Goal: Information Seeking & Learning: Learn about a topic

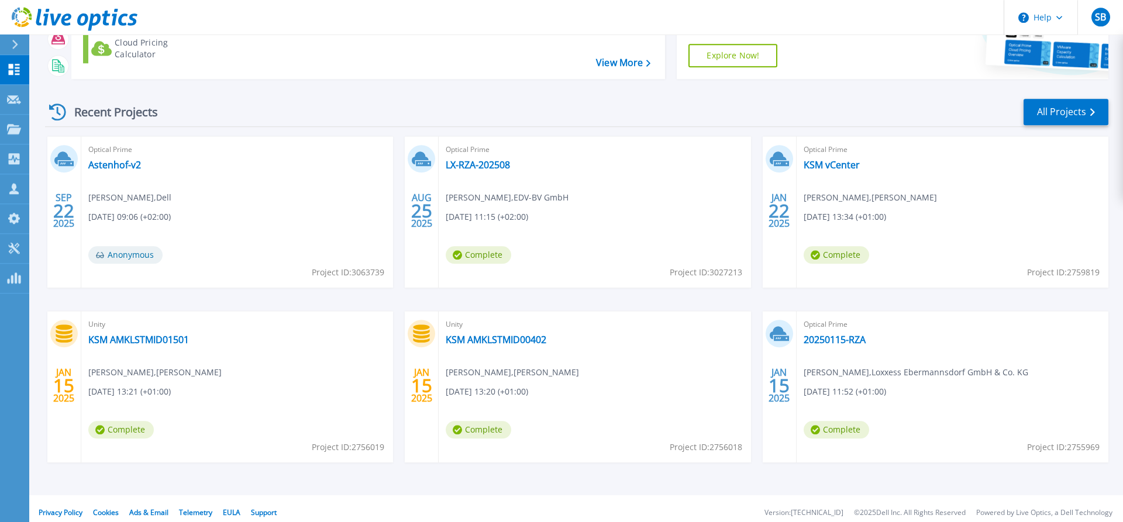
scroll to position [119, 0]
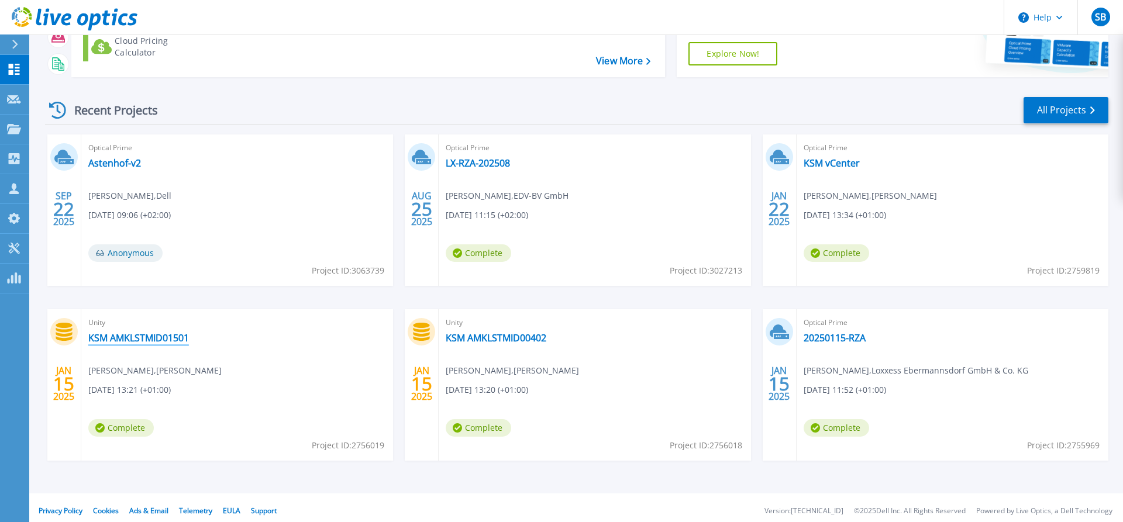
click at [126, 336] on link "KSM AMKLSTMID01501" at bounding box center [138, 338] width 101 height 12
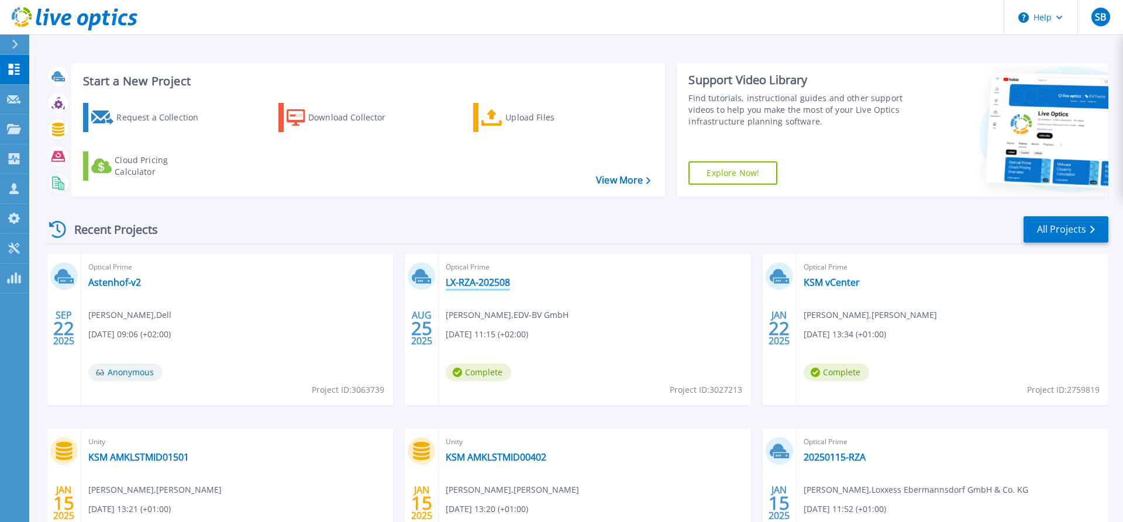
click at [474, 281] on link "LX-RZA-202508" at bounding box center [478, 283] width 64 height 12
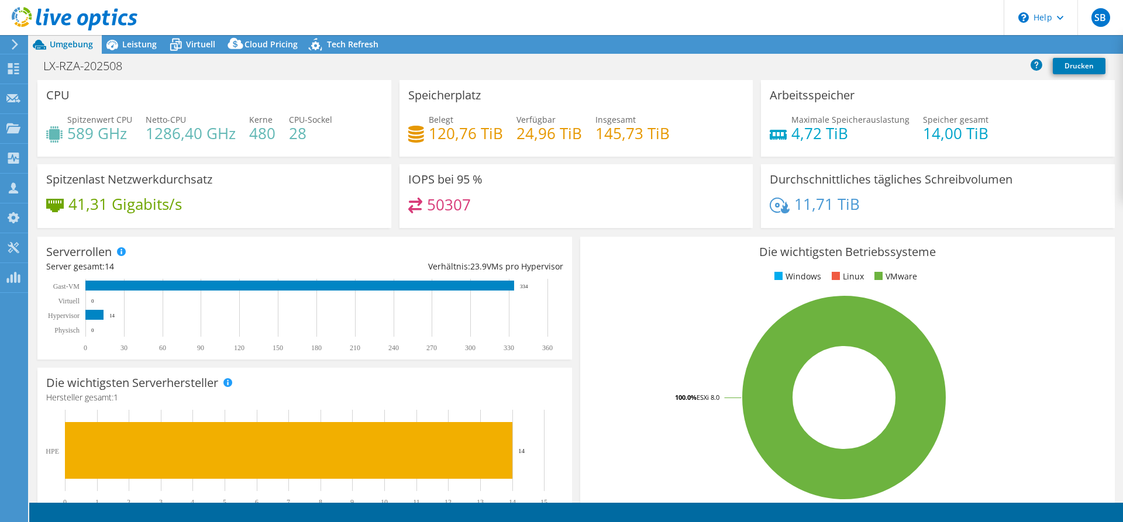
select select "USD"
drag, startPoint x: 410, startPoint y: 181, endPoint x: 481, endPoint y: 205, distance: 74.9
click at [481, 205] on div "IOPS bei 95 % 50307" at bounding box center [576, 196] width 354 height 64
click at [484, 206] on div "50307" at bounding box center [576, 210] width 336 height 25
drag, startPoint x: 430, startPoint y: 134, endPoint x: 488, endPoint y: 139, distance: 57.5
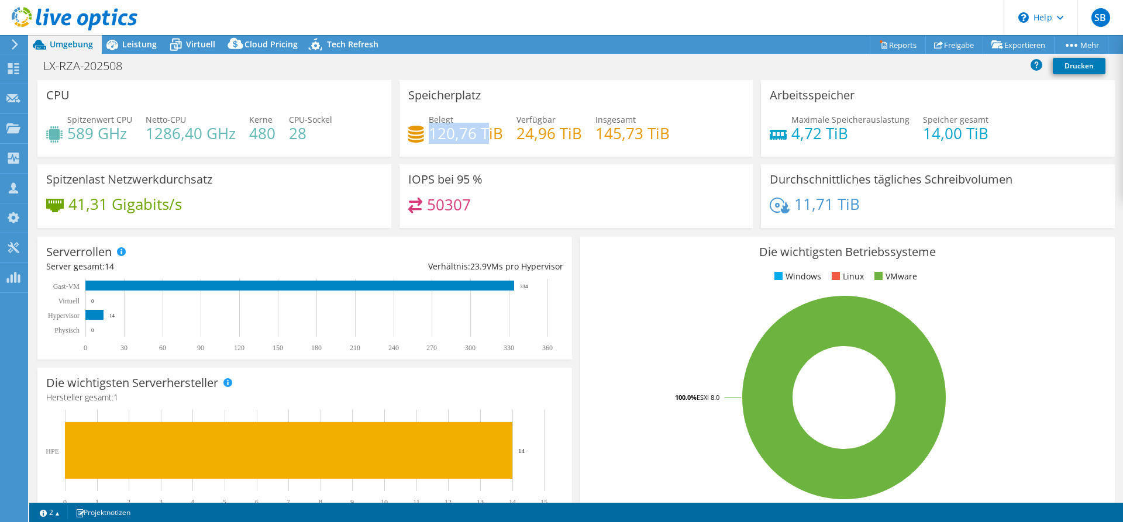
click at [485, 138] on h4 "120,76 TiB" at bounding box center [466, 133] width 74 height 13
click at [945, 46] on link "Freigabe" at bounding box center [954, 45] width 58 height 18
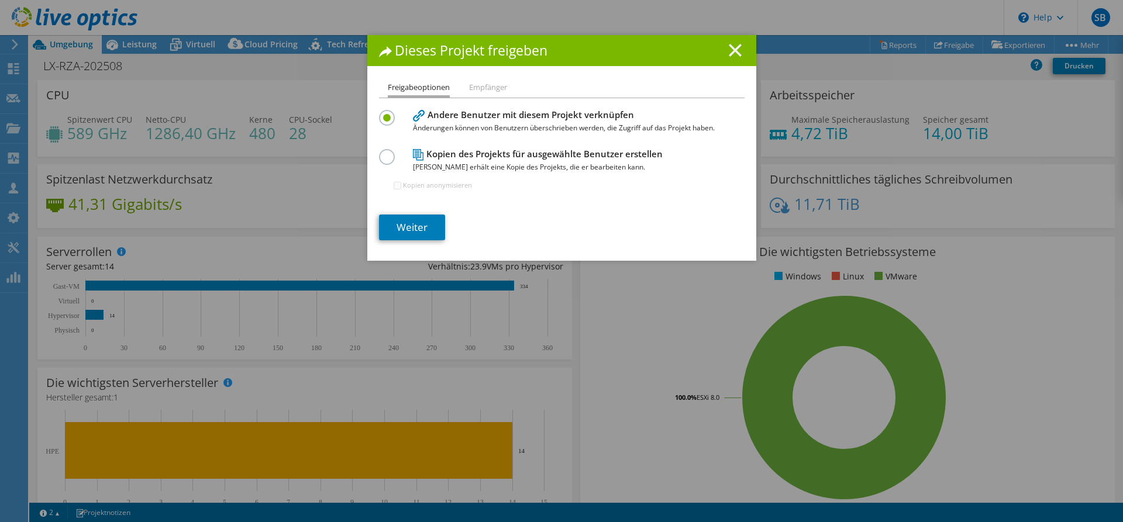
click at [735, 51] on line at bounding box center [735, 50] width 12 height 12
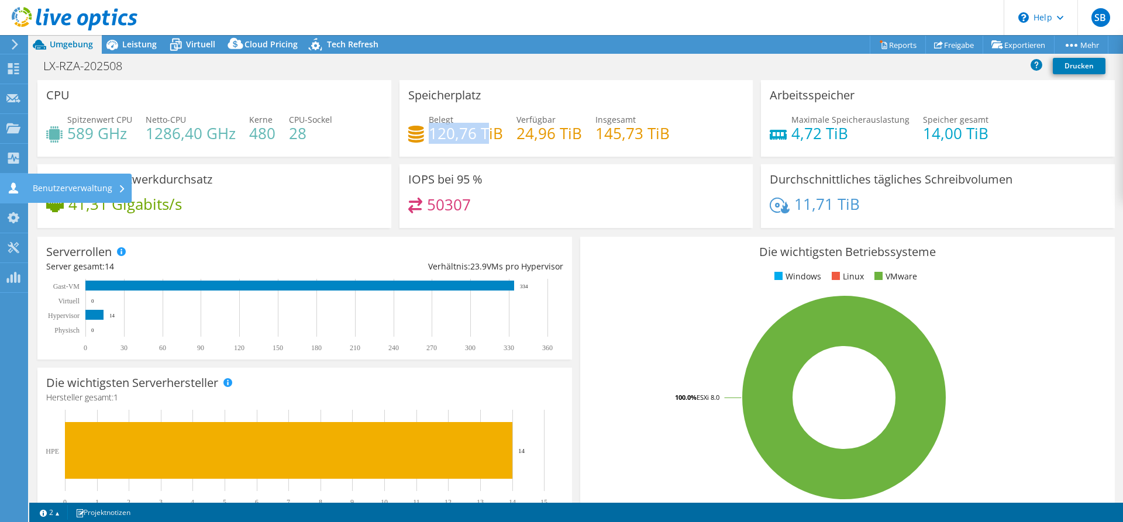
click at [8, 188] on icon at bounding box center [13, 187] width 14 height 11
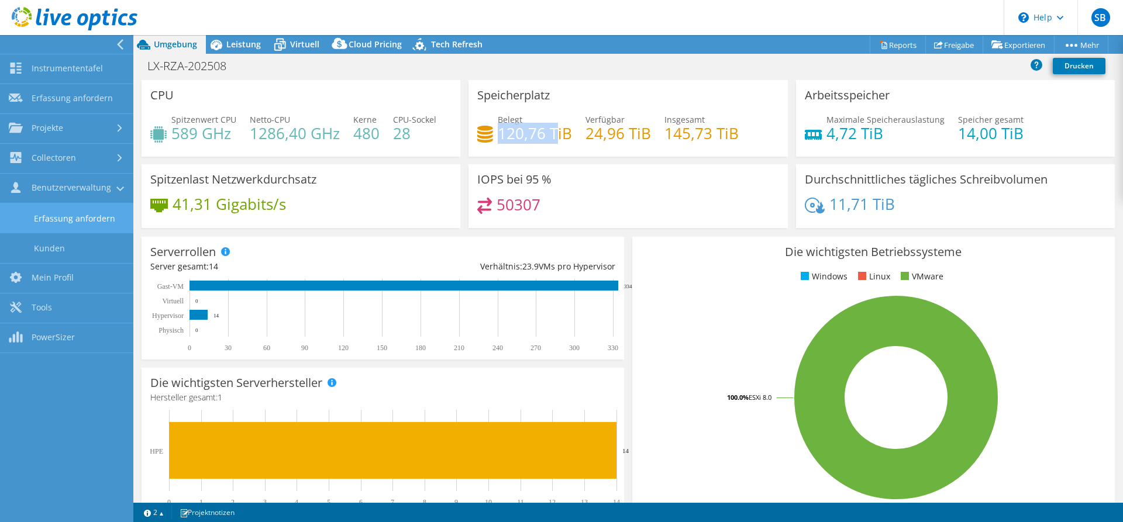
click at [88, 218] on link "Erfassung anfordern" at bounding box center [66, 218] width 133 height 30
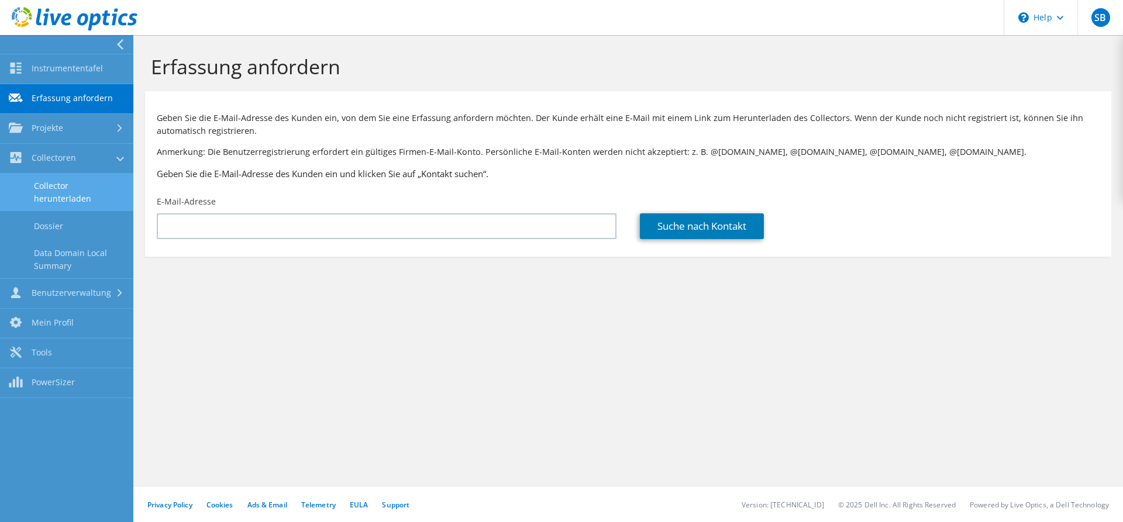
click at [65, 185] on link "Collector herunterladen" at bounding box center [66, 192] width 133 height 37
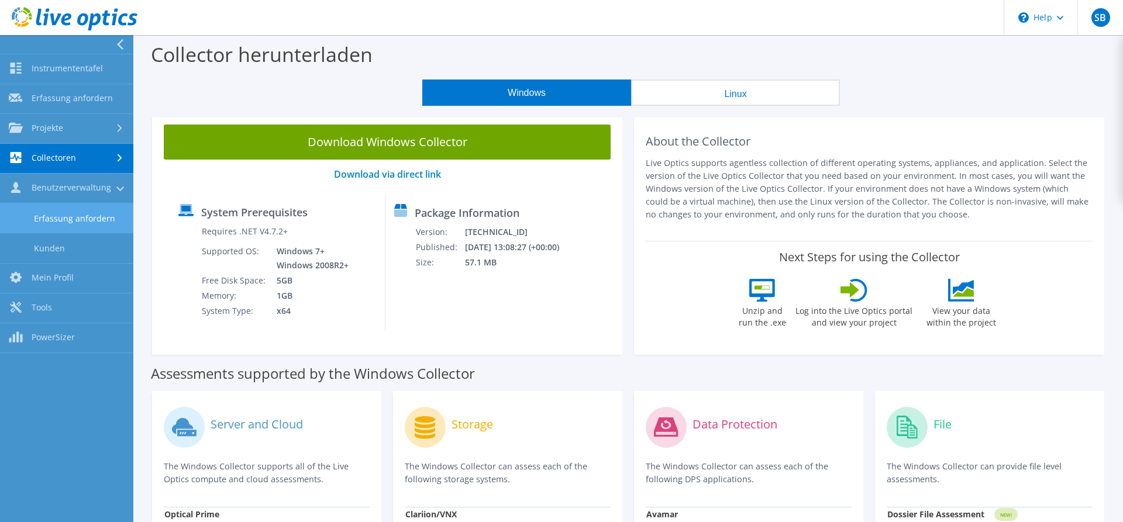
click at [74, 217] on link "Erfassung anfordern" at bounding box center [66, 218] width 133 height 30
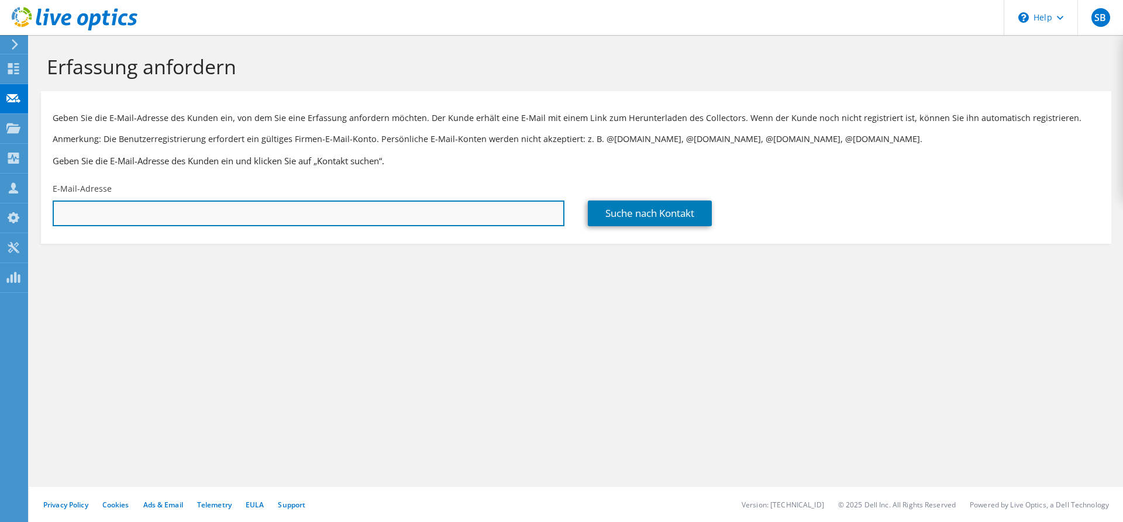
click at [81, 215] on input "text" at bounding box center [309, 214] width 512 height 26
paste input "Mörkens, Patrick <Patrick.Moerkens@Zentis.de>"
drag, startPoint x: 133, startPoint y: 215, endPoint x: 26, endPoint y: 209, distance: 107.2
click at [53, 209] on input "Mörkens, Patrick <Patrick.Moerkens@Zentis.de" at bounding box center [309, 214] width 512 height 26
type input "Patrick.Moerkens@Zentis.de"
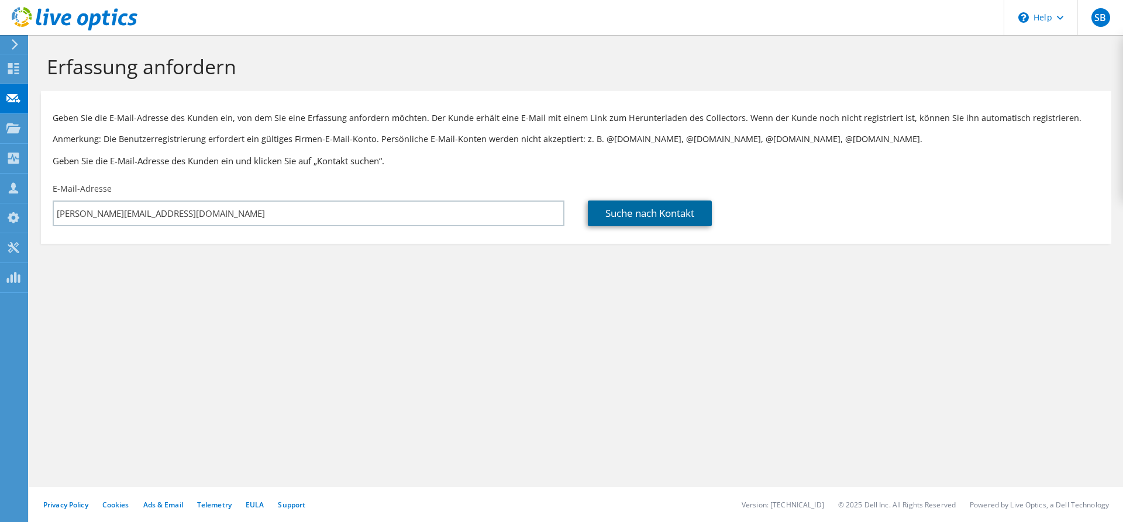
click at [630, 219] on link "Suche nach Kontakt" at bounding box center [650, 214] width 124 height 26
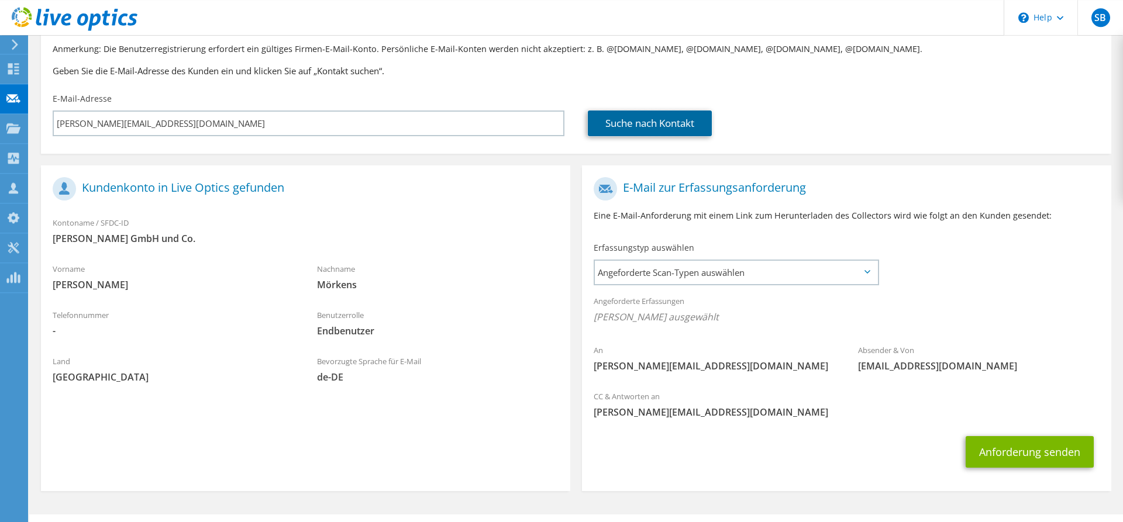
scroll to position [118, 0]
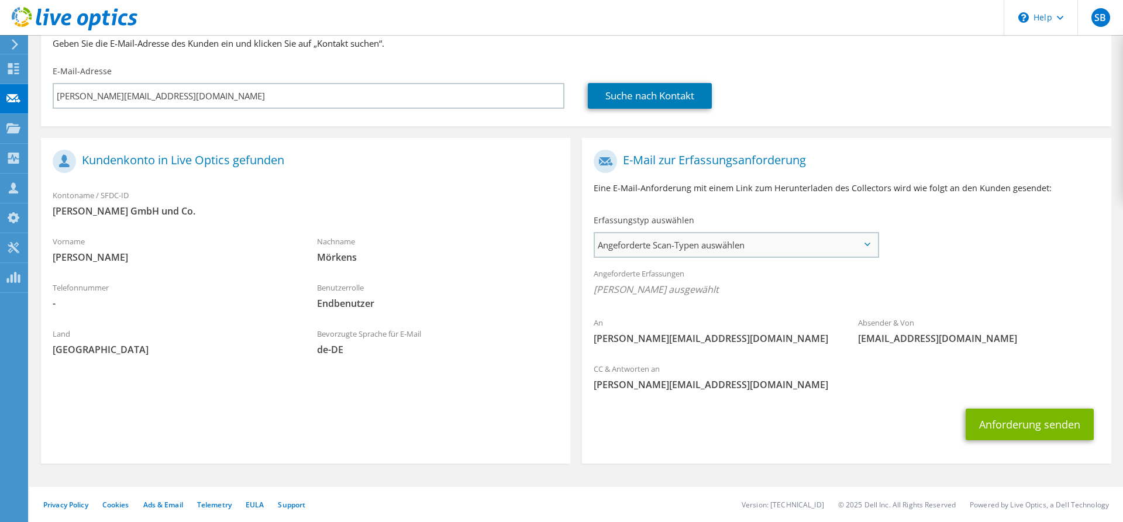
click at [744, 246] on span "Angeforderte Scan-Typen auswählen" at bounding box center [736, 244] width 282 height 23
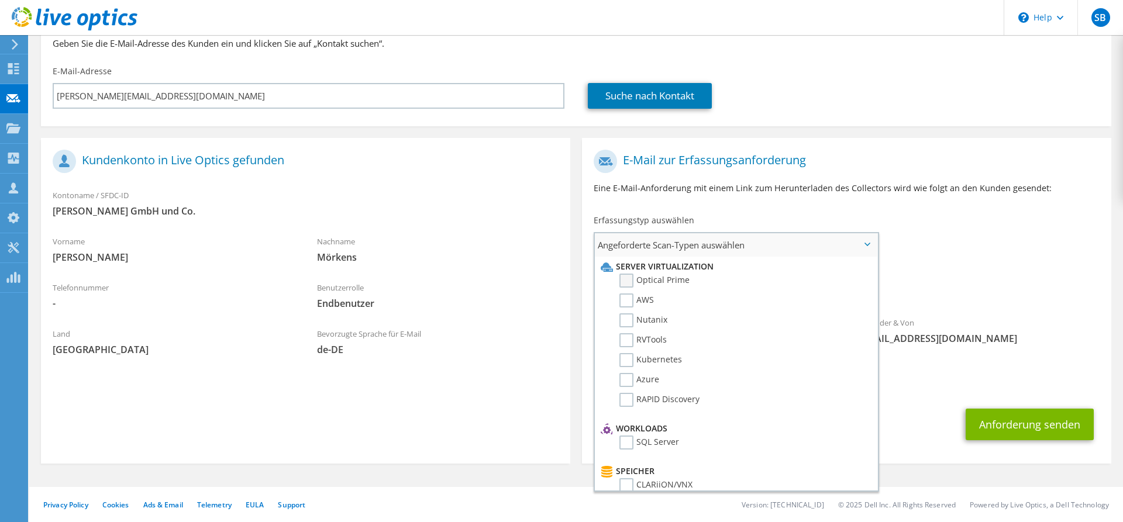
click at [623, 277] on label "Optical Prime" at bounding box center [654, 281] width 70 height 14
click at [0, 0] on input "Optical Prime" at bounding box center [0, 0] width 0 height 0
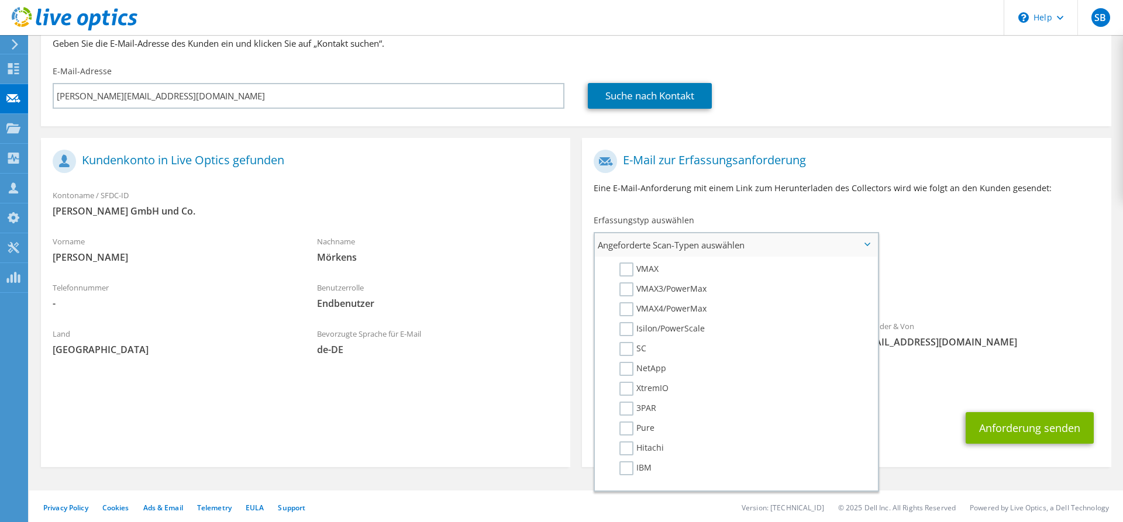
scroll to position [258, 0]
click at [871, 247] on span "Angeforderte Scan-Typen auswählen" at bounding box center [736, 244] width 282 height 23
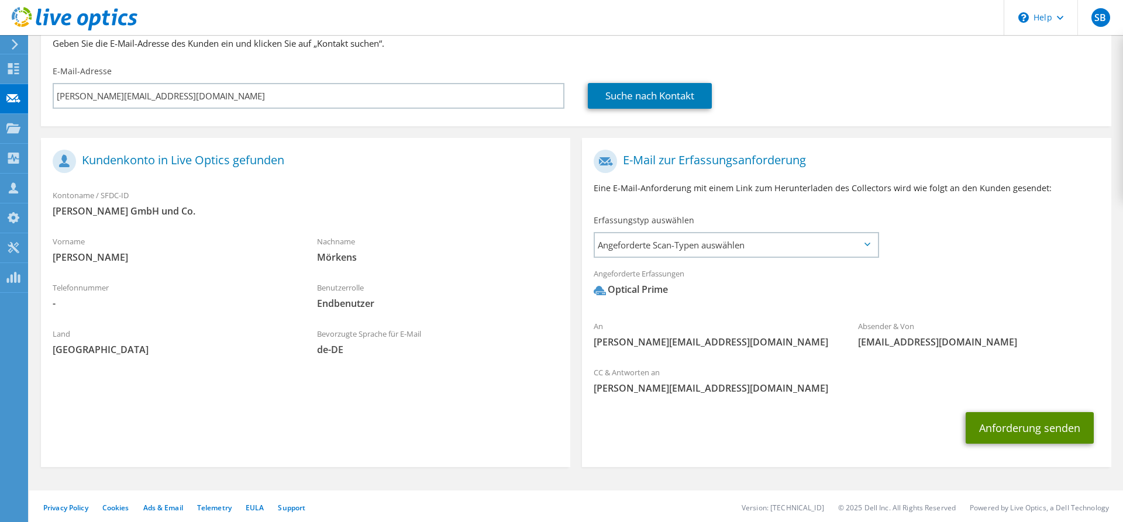
click at [1012, 427] on button "Anforderung senden" at bounding box center [1029, 428] width 128 height 32
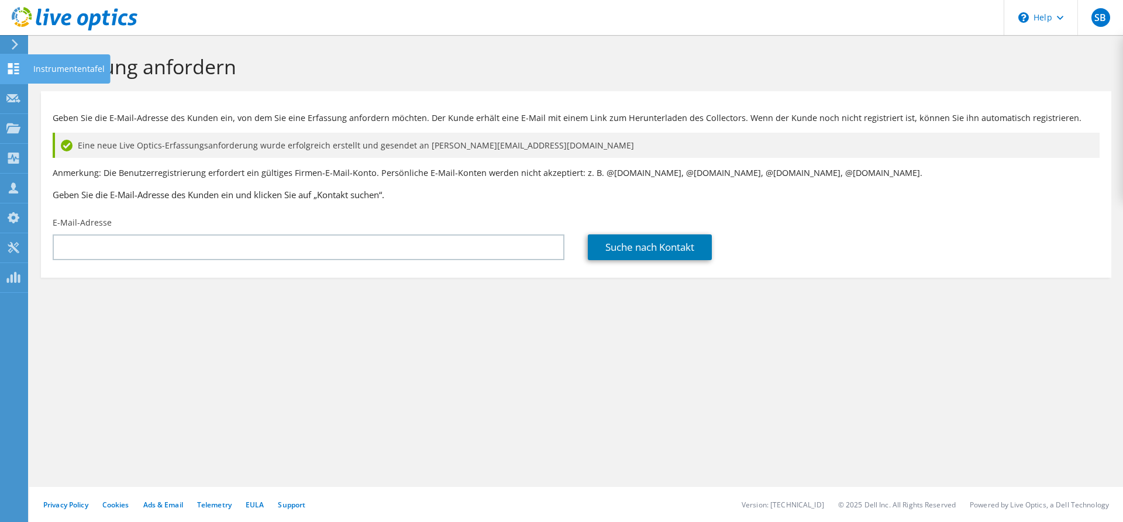
click at [13, 72] on icon at bounding box center [13, 68] width 14 height 11
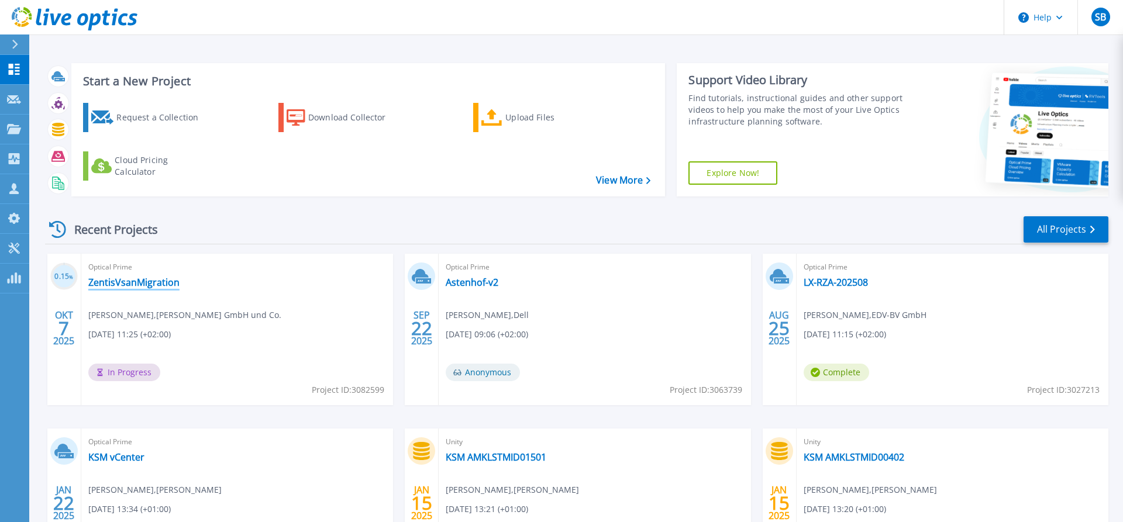
click at [154, 284] on link "ZentisVsanMigration" at bounding box center [133, 283] width 91 height 12
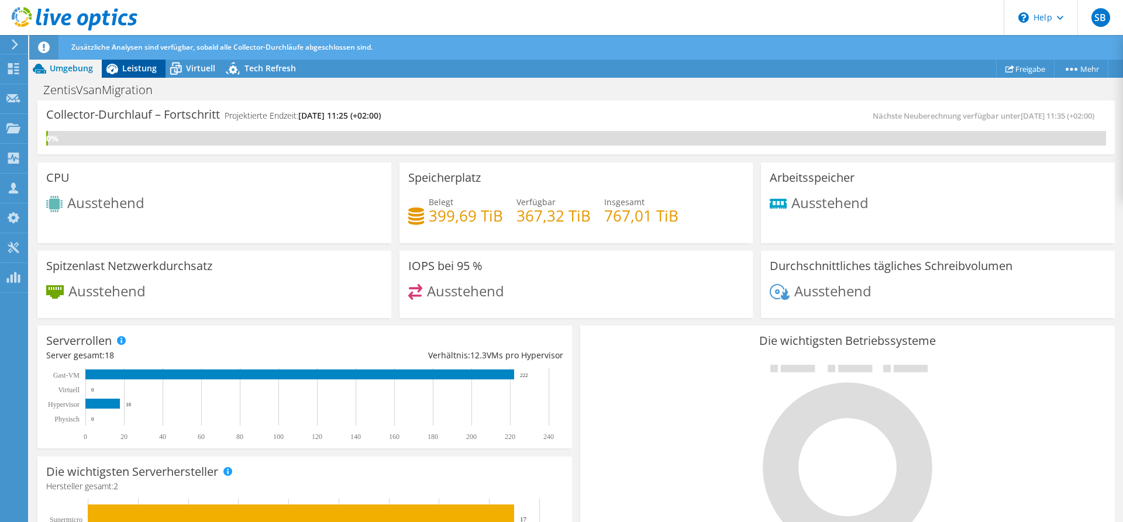
click at [137, 67] on span "Leistung" at bounding box center [139, 68] width 34 height 11
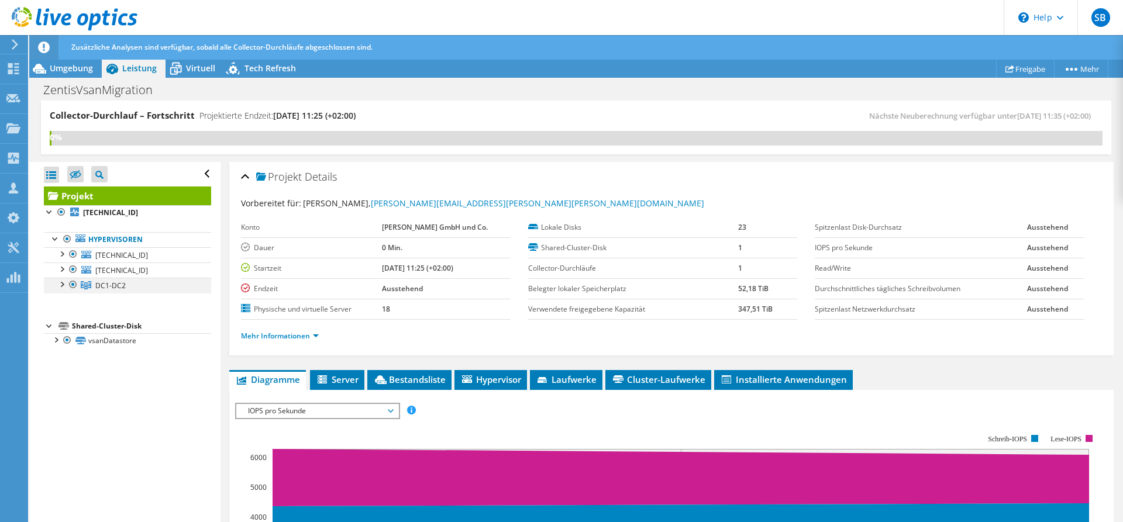
click at [63, 287] on div at bounding box center [62, 284] width 12 height 12
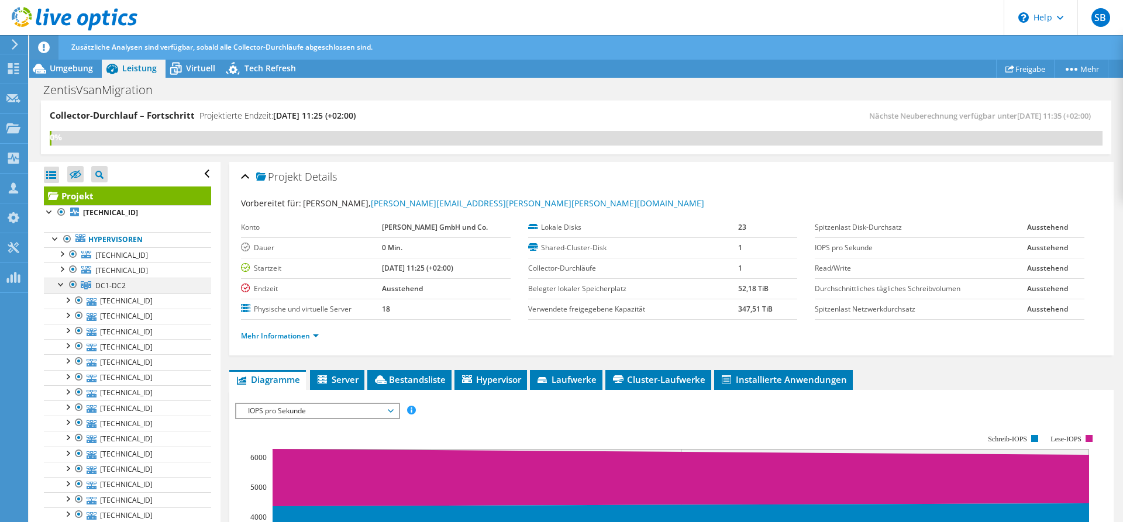
click at [60, 287] on div at bounding box center [62, 284] width 12 height 12
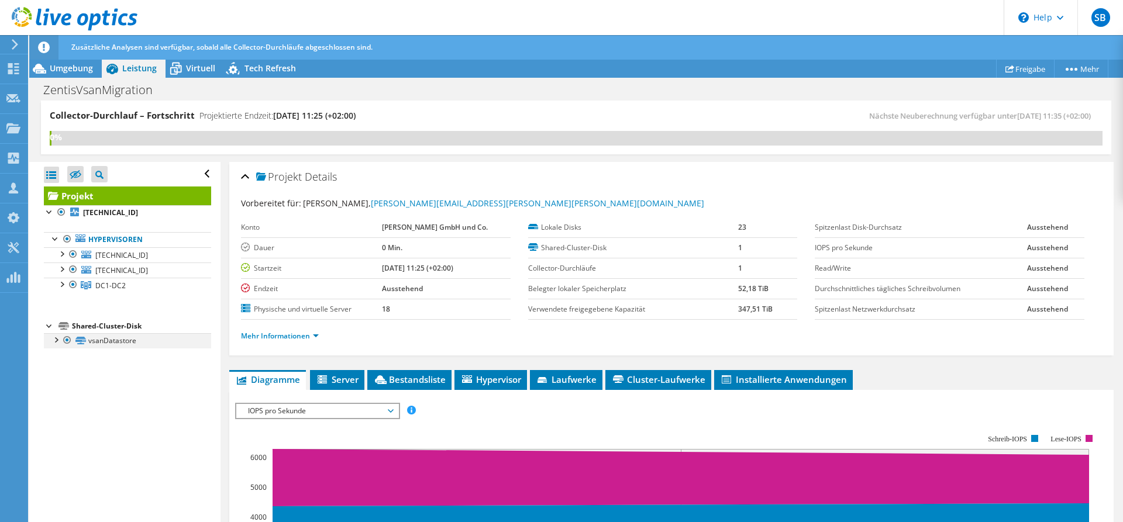
click at [57, 339] on div at bounding box center [56, 339] width 12 height 12
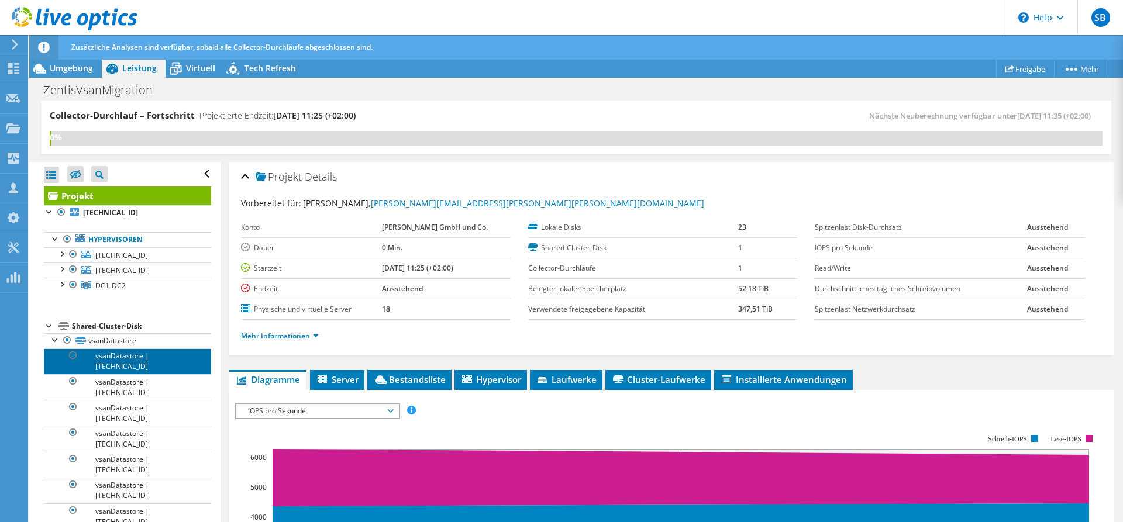
click at [167, 369] on link "vsanDatastore | [TECHNICAL_ID]" at bounding box center [127, 361] width 167 height 26
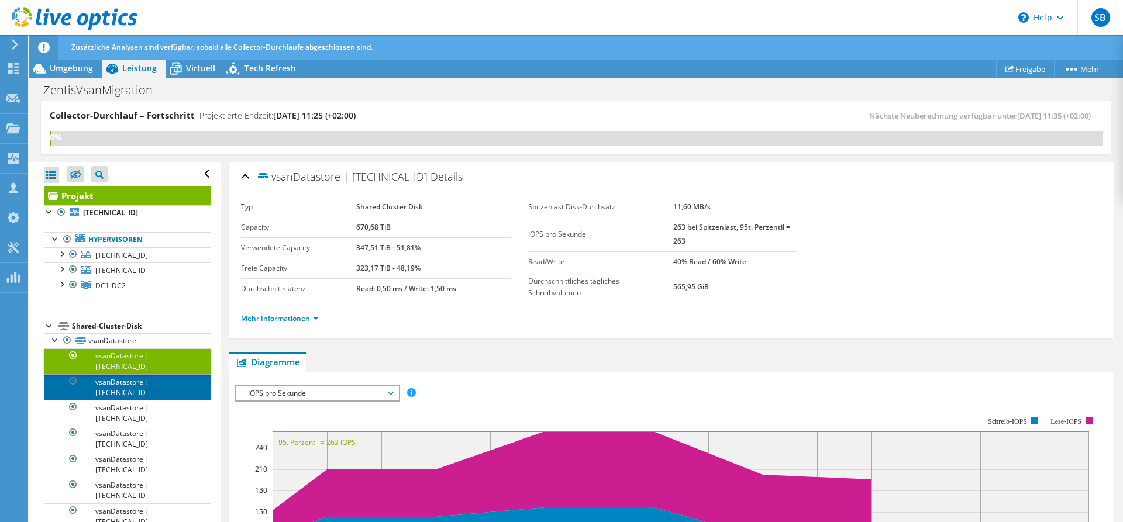
click at [168, 393] on link "vsanDatastore | [TECHNICAL_ID]" at bounding box center [127, 387] width 167 height 26
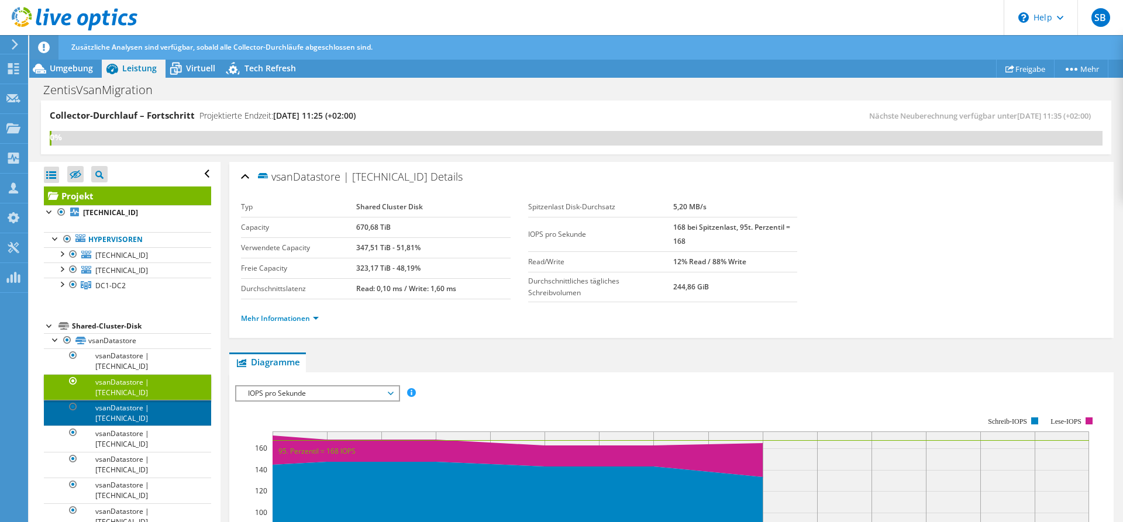
click at [163, 412] on link "vsanDatastore | [TECHNICAL_ID]" at bounding box center [127, 413] width 167 height 26
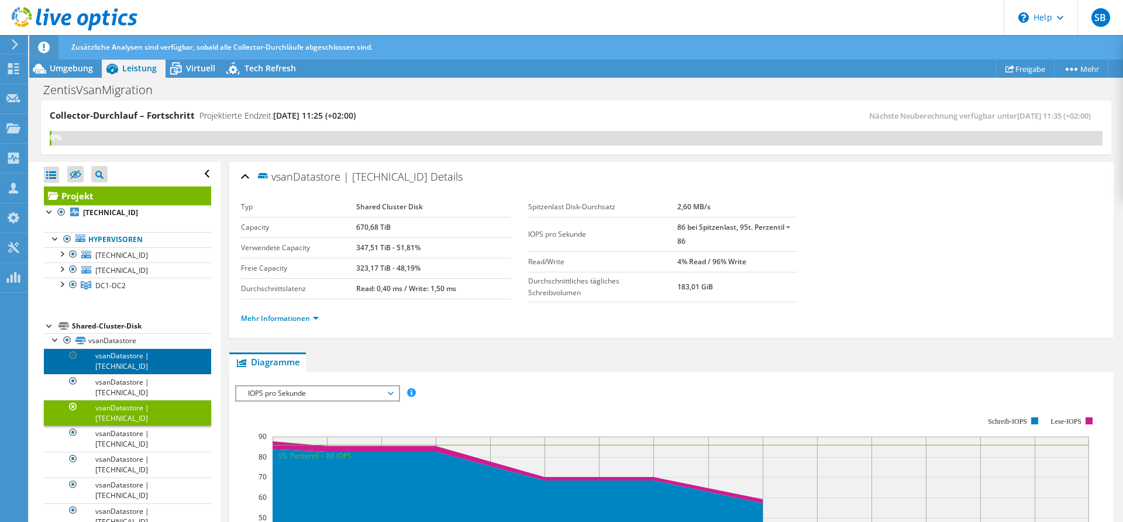
click at [171, 361] on link "vsanDatastore | [TECHNICAL_ID]" at bounding box center [127, 361] width 167 height 26
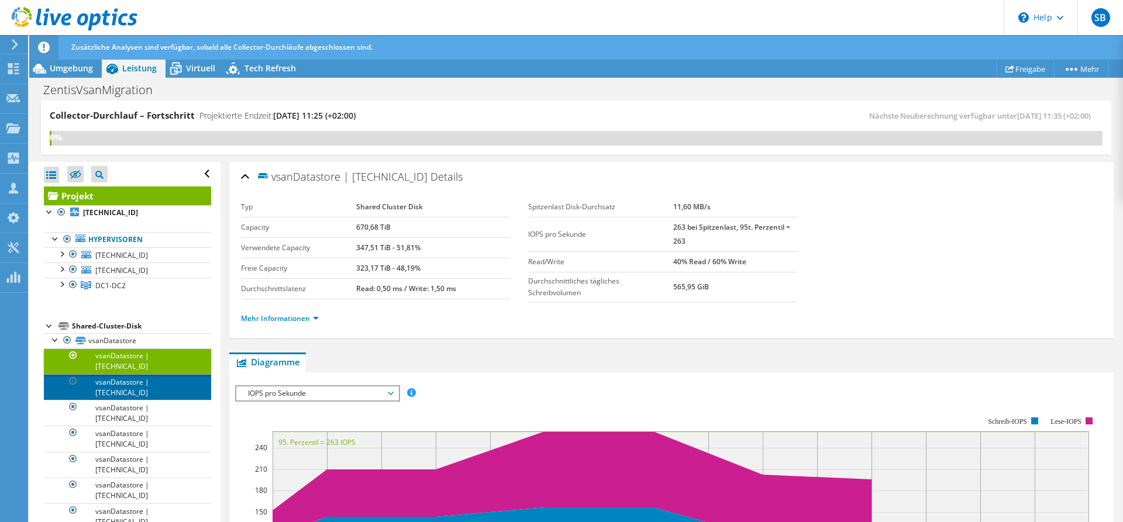
click at [168, 380] on link "vsanDatastore | [TECHNICAL_ID]" at bounding box center [127, 387] width 167 height 26
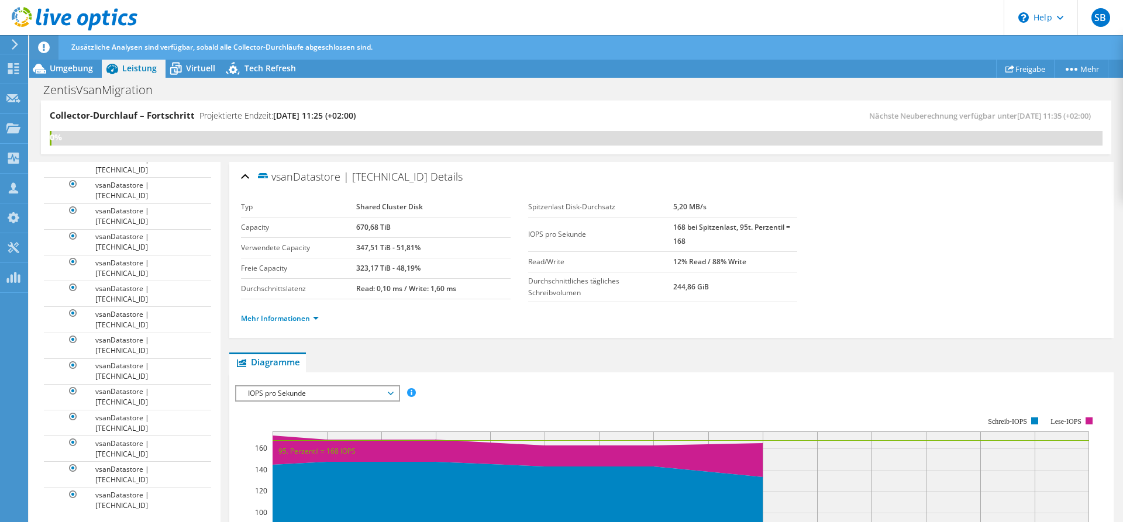
scroll to position [253, 0]
click at [157, 489] on link "vsanDatastore | [TECHNICAL_ID]" at bounding box center [127, 497] width 167 height 26
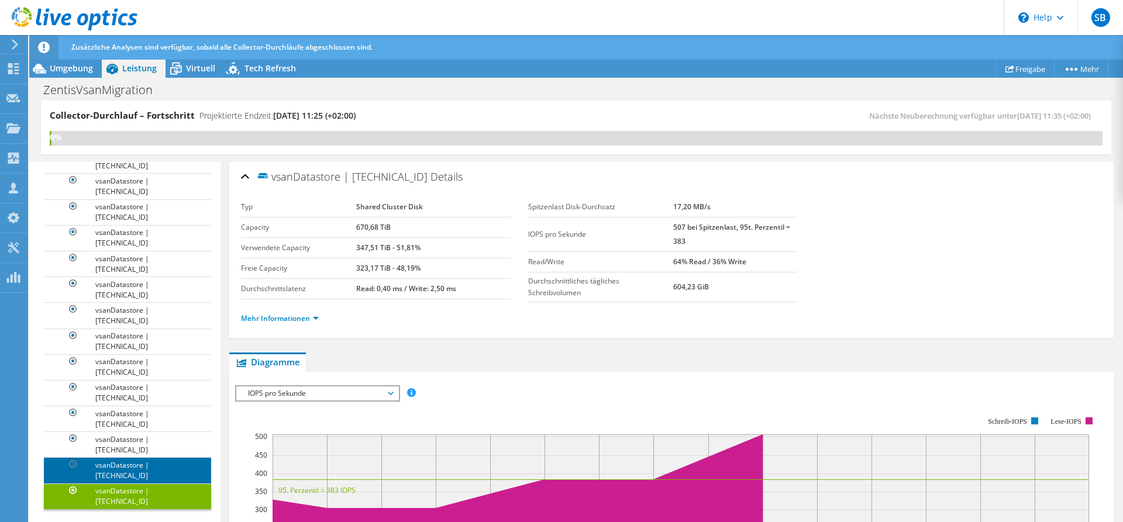
click at [166, 467] on link "vsanDatastore | [TECHNICAL_ID]" at bounding box center [127, 470] width 167 height 26
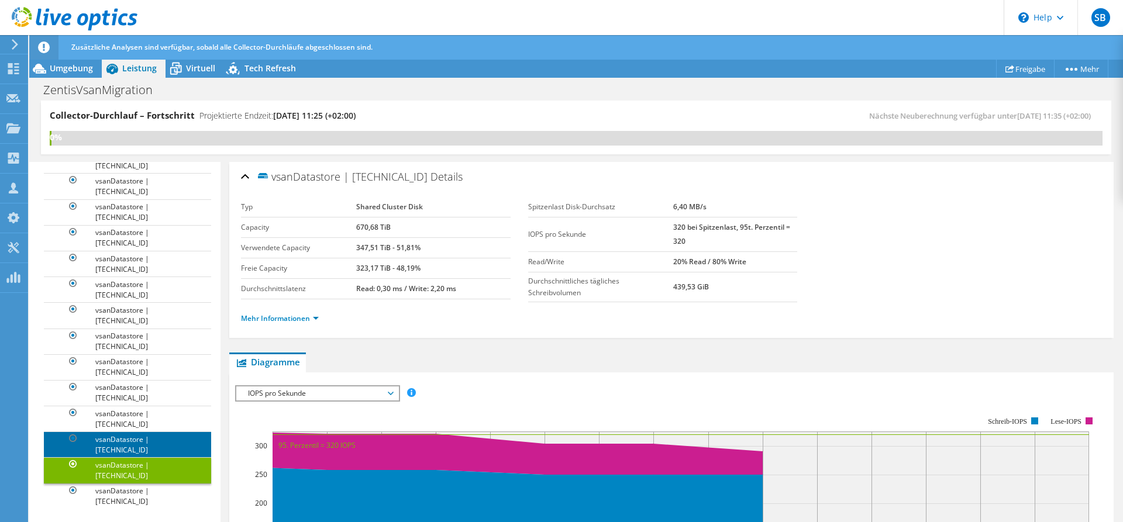
click at [173, 439] on link "vsanDatastore | [TECHNICAL_ID]" at bounding box center [127, 445] width 167 height 26
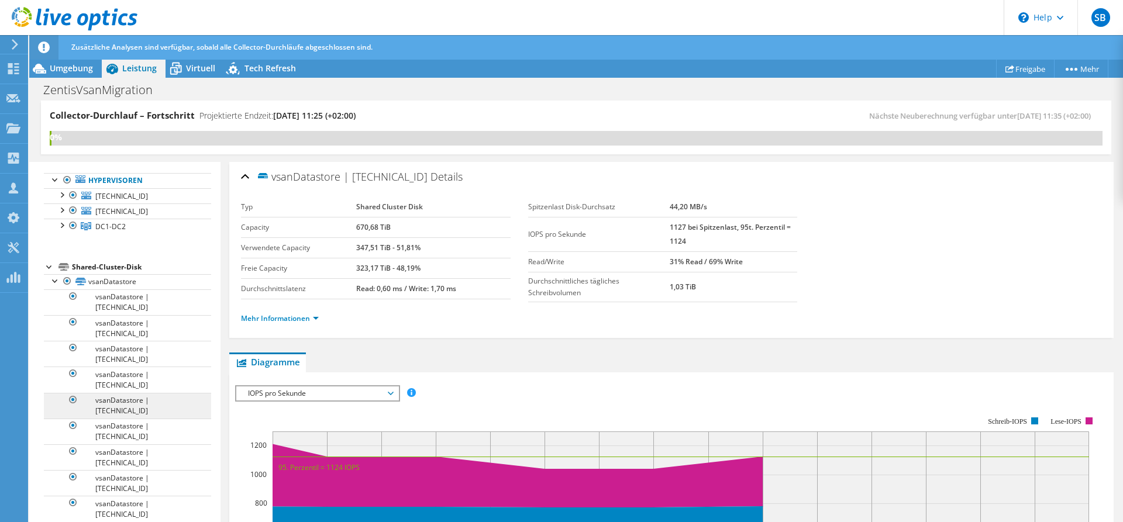
scroll to position [0, 0]
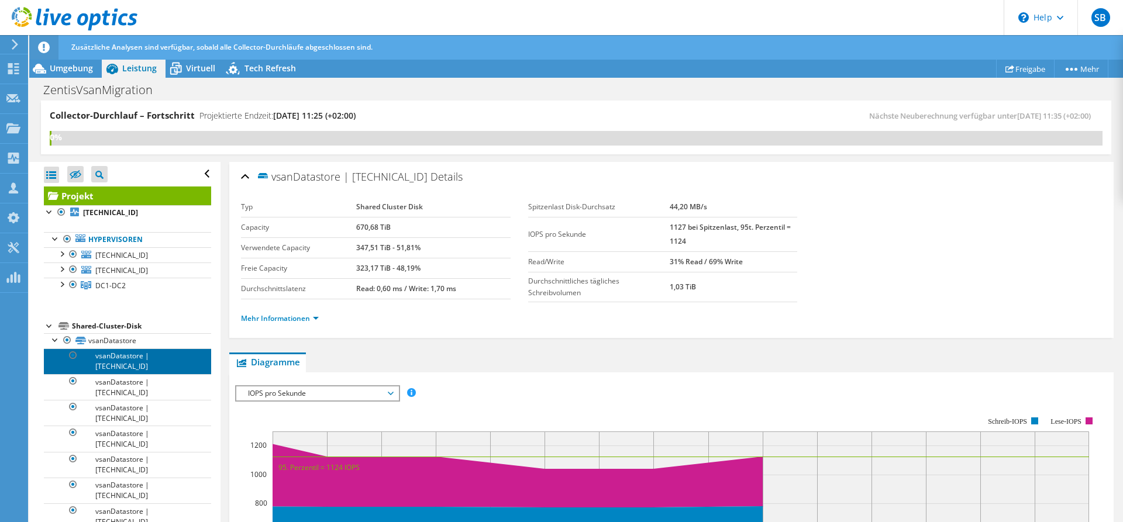
click at [174, 364] on link "vsanDatastore | [TECHNICAL_ID]" at bounding box center [127, 361] width 167 height 26
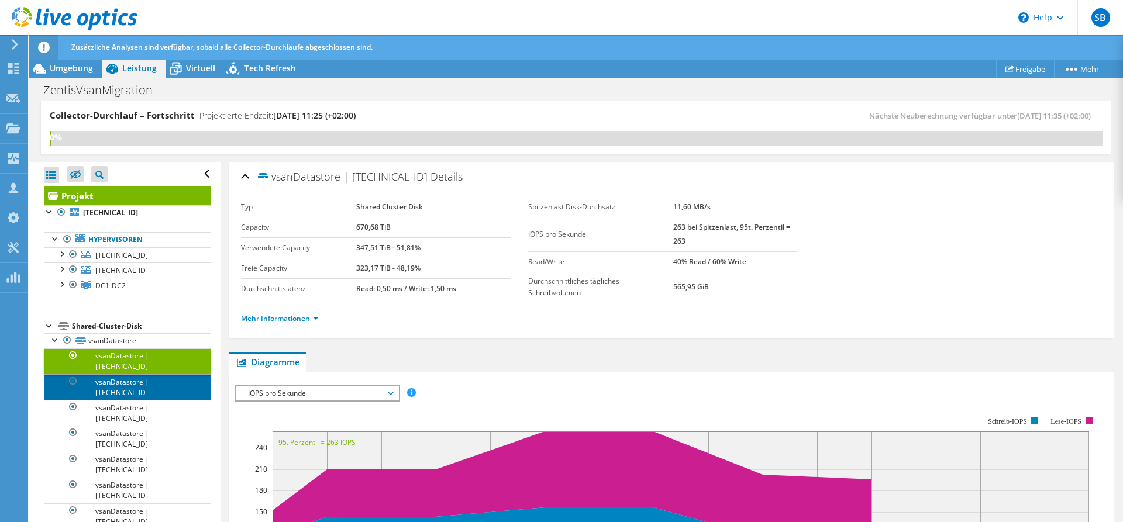
click at [171, 385] on link "vsanDatastore | [TECHNICAL_ID]" at bounding box center [127, 387] width 167 height 26
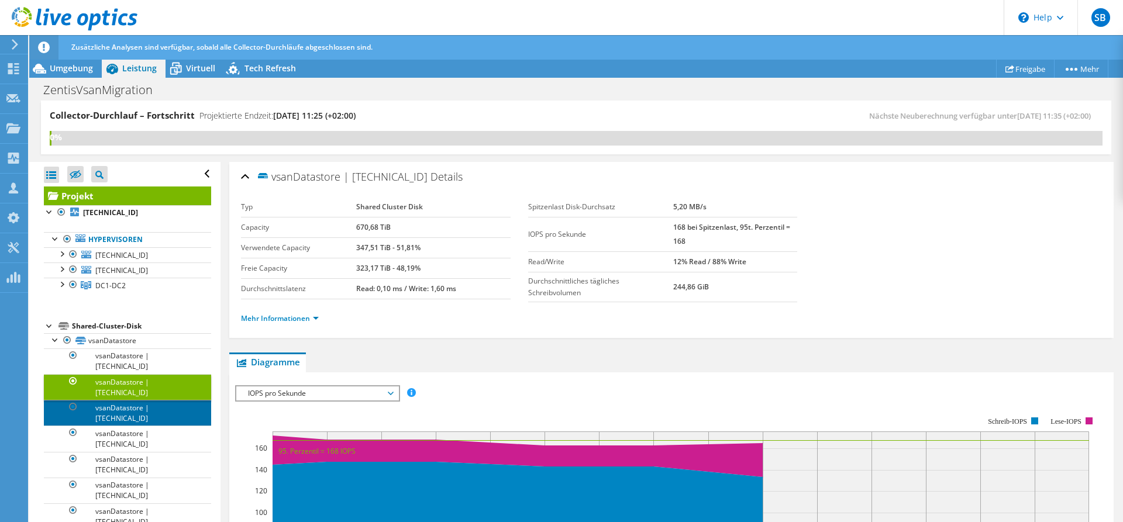
click at [173, 410] on link "vsanDatastore | [TECHNICAL_ID]" at bounding box center [127, 413] width 167 height 26
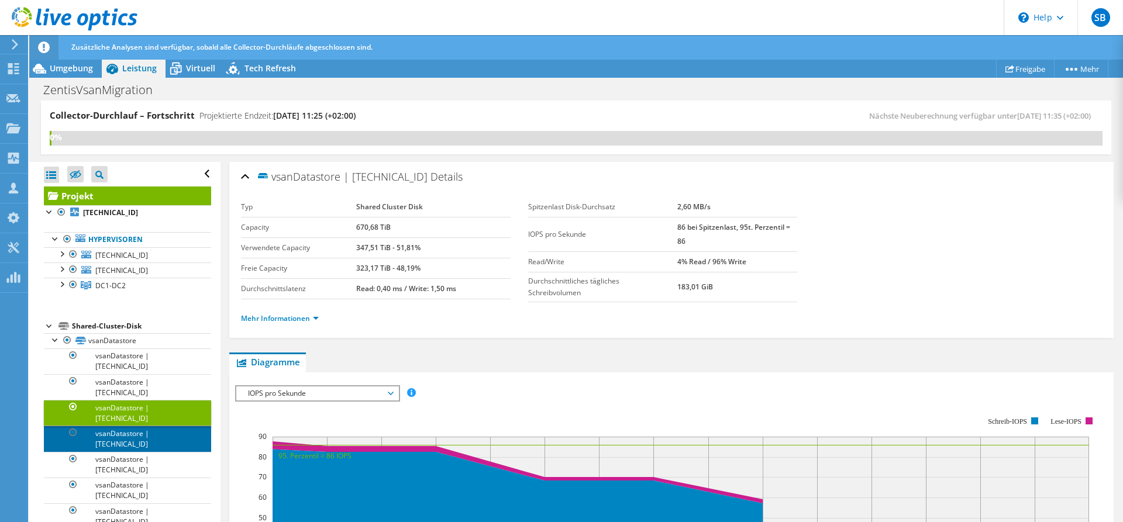
click at [164, 441] on link "vsanDatastore | [TECHNICAL_ID]" at bounding box center [127, 439] width 167 height 26
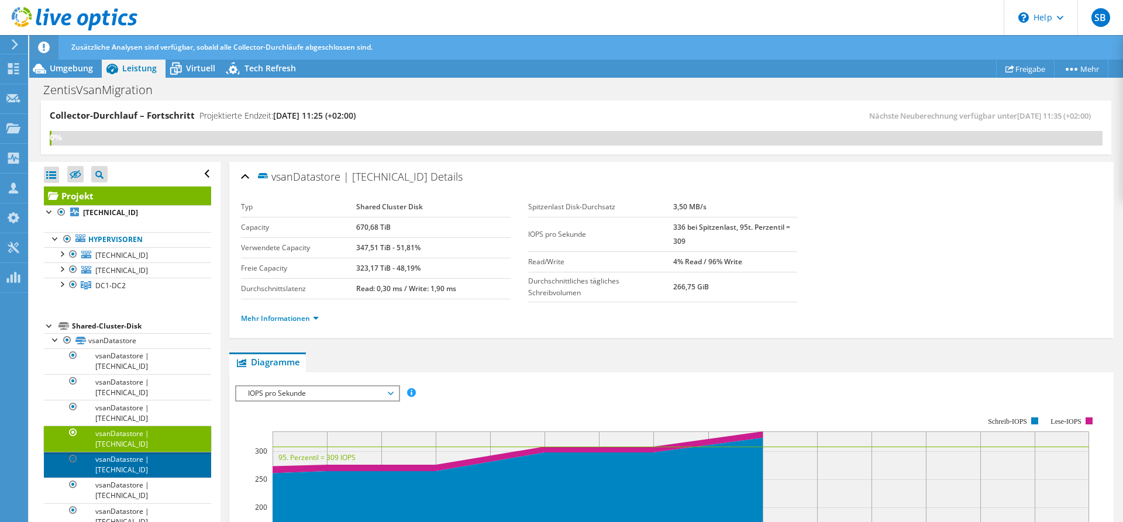
click at [163, 465] on link "vsanDatastore | [TECHNICAL_ID]" at bounding box center [127, 465] width 167 height 26
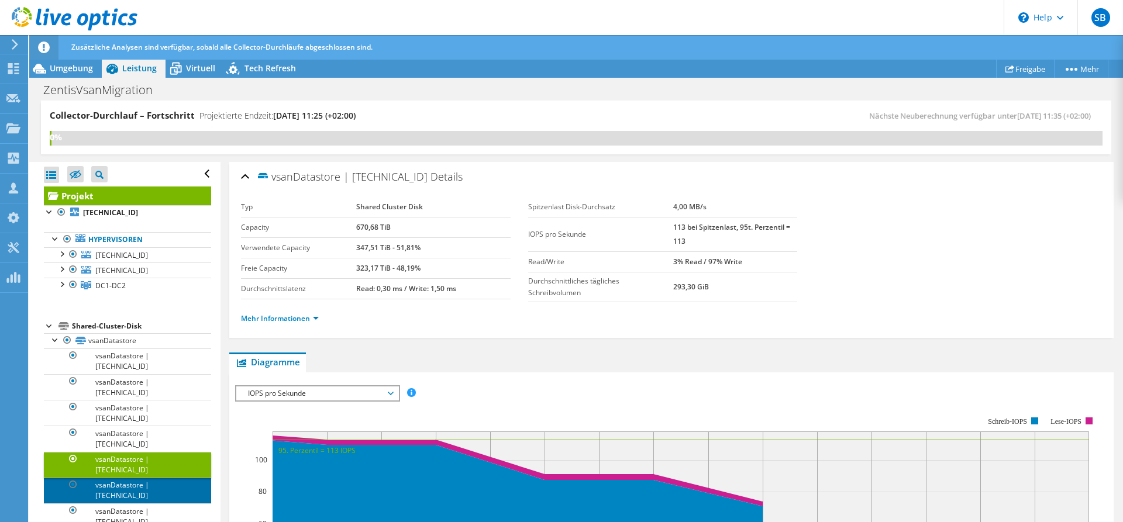
click at [165, 487] on link "vsanDatastore | [TECHNICAL_ID]" at bounding box center [127, 491] width 167 height 26
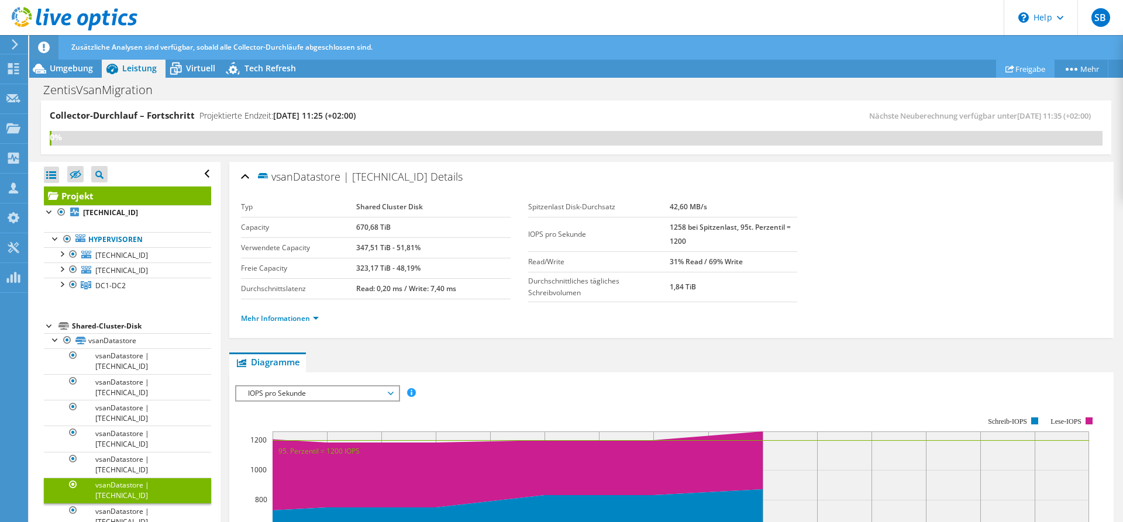
click at [1007, 66] on icon at bounding box center [1009, 68] width 9 height 9
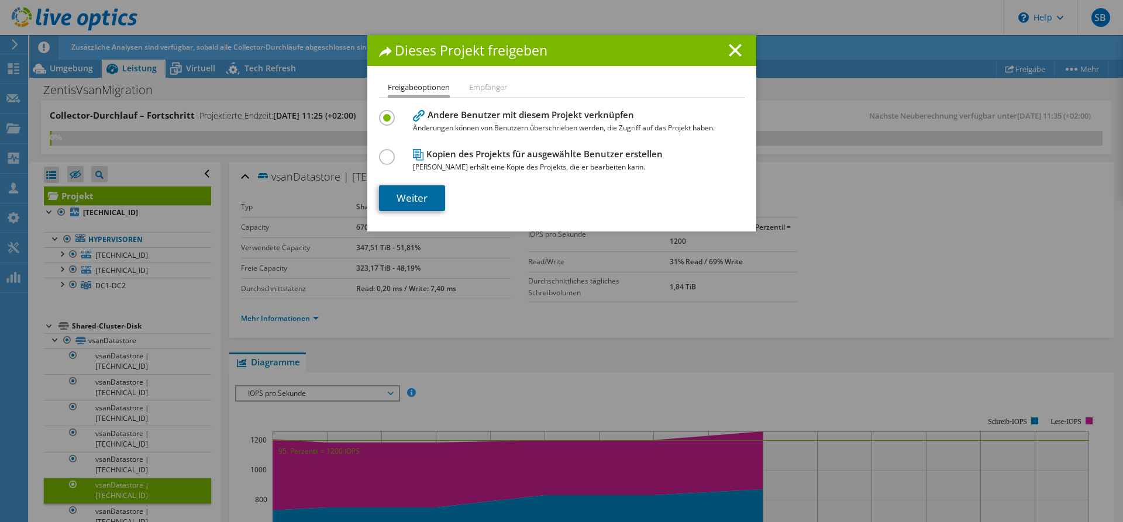
click at [415, 195] on link "Weiter" at bounding box center [412, 198] width 66 height 26
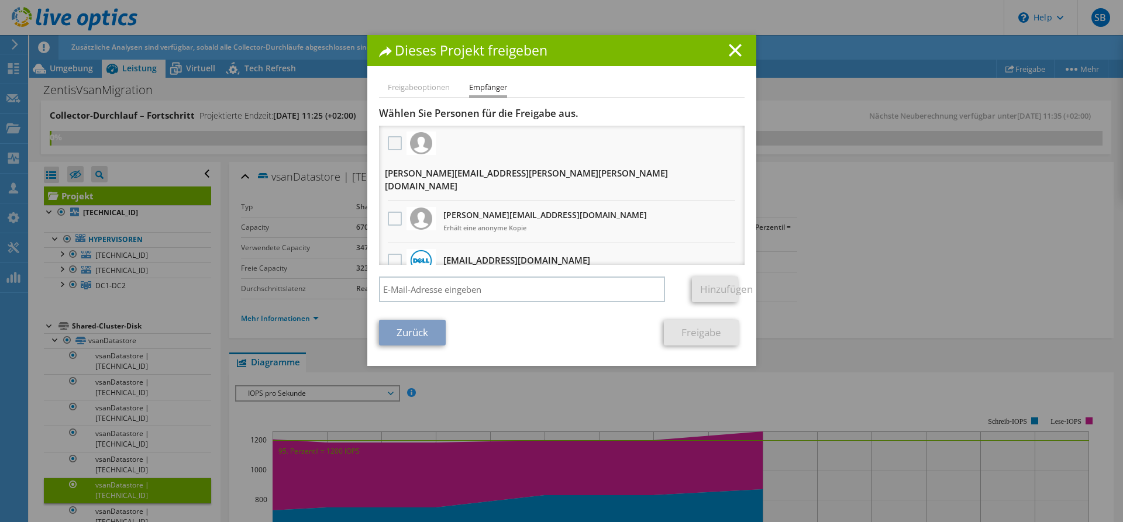
click at [395, 146] on label at bounding box center [396, 143] width 17 height 14
click at [0, 0] on input "checkbox" at bounding box center [0, 0] width 0 height 0
click at [691, 334] on link "Freigabe" at bounding box center [701, 333] width 75 height 26
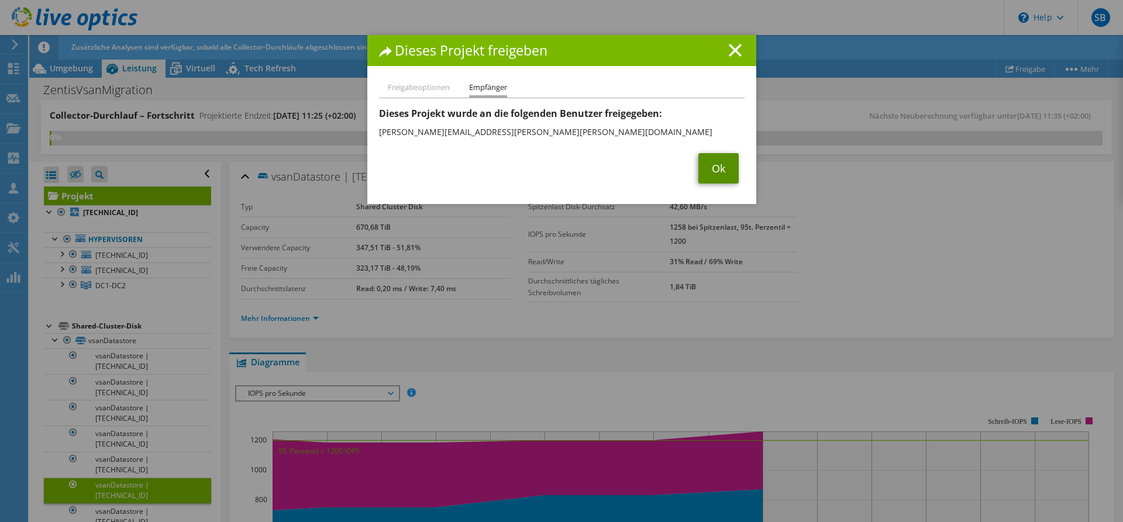
click at [709, 167] on link "Ok" at bounding box center [718, 168] width 40 height 30
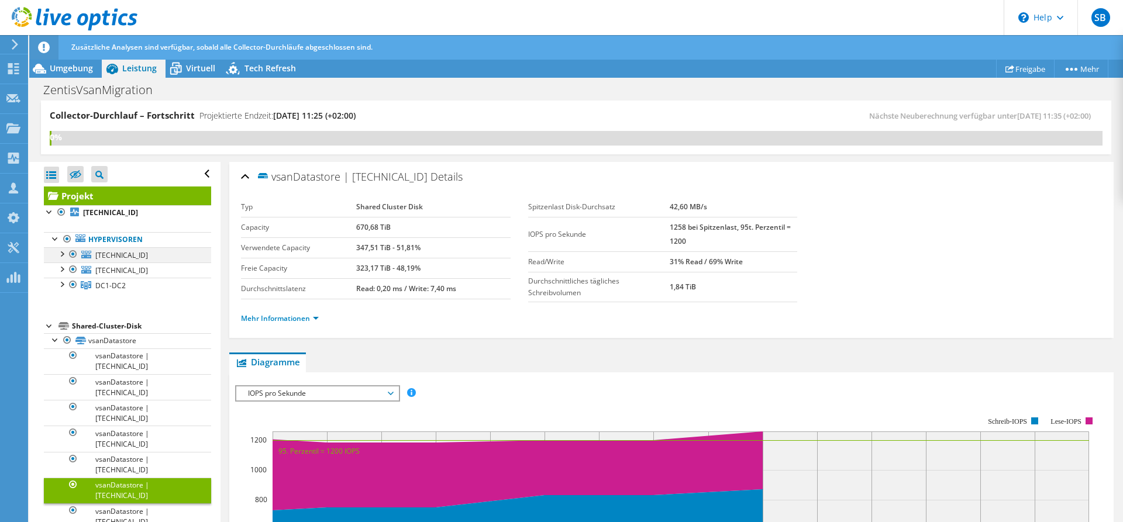
click at [73, 255] on div at bounding box center [73, 254] width 12 height 14
click at [115, 241] on link "Hypervisoren" at bounding box center [127, 239] width 167 height 15
click at [76, 71] on span "Umgebung" at bounding box center [71, 68] width 43 height 11
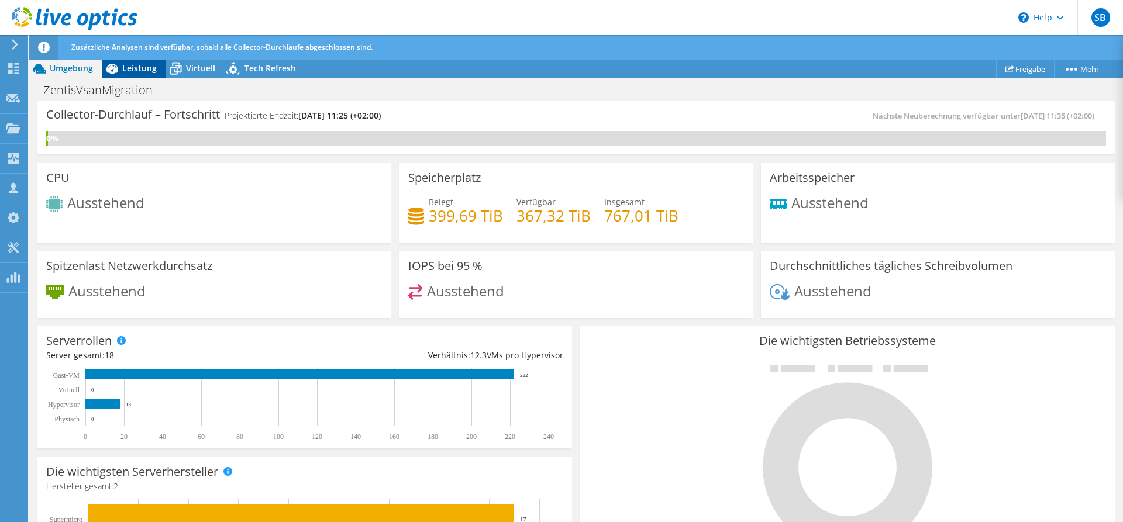
click at [124, 65] on span "Leistung" at bounding box center [139, 68] width 34 height 11
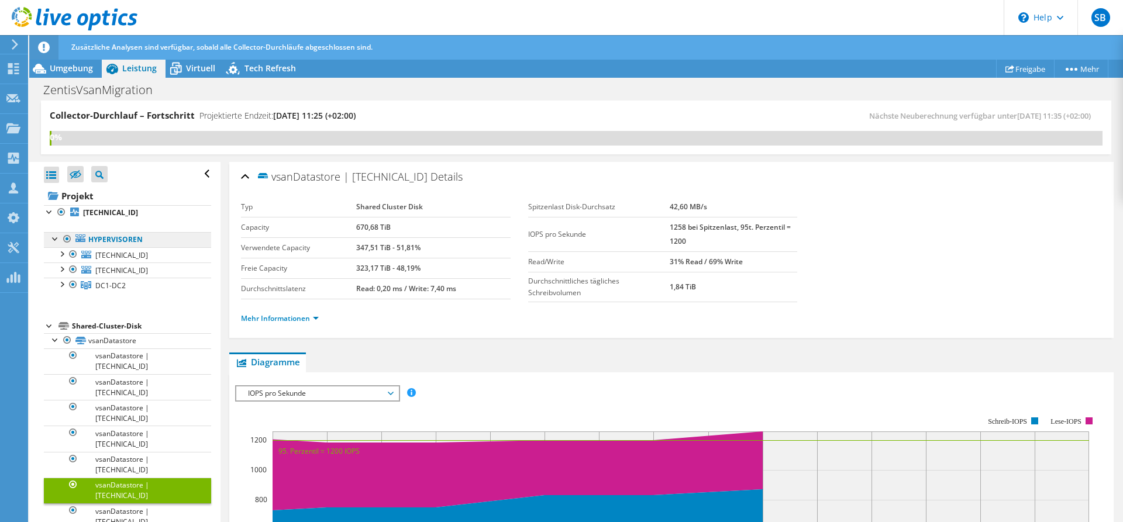
click at [122, 236] on link "Hypervisoren" at bounding box center [127, 239] width 167 height 15
click at [314, 316] on link "Mehr Informationen" at bounding box center [280, 318] width 78 height 10
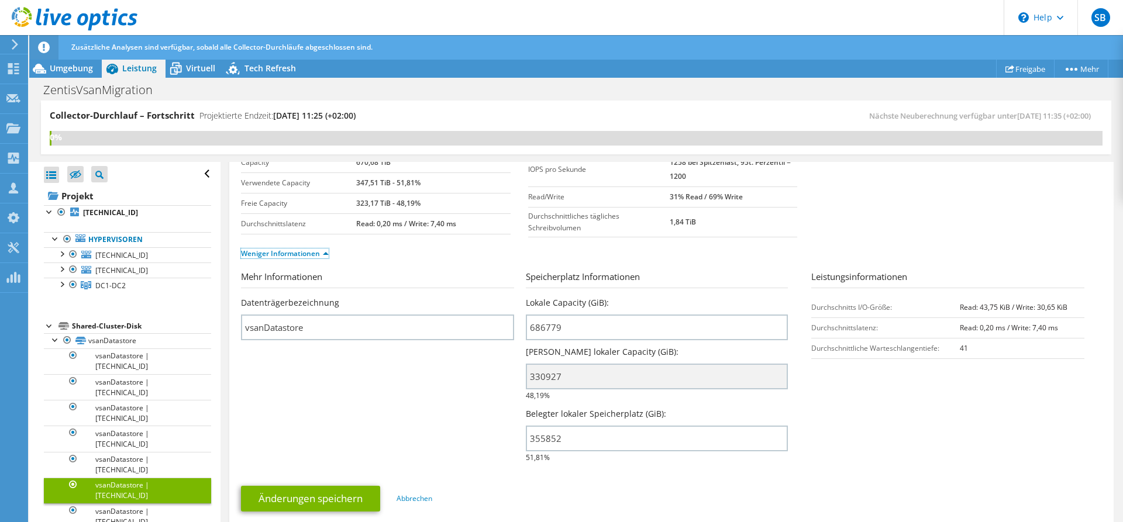
scroll to position [60, 0]
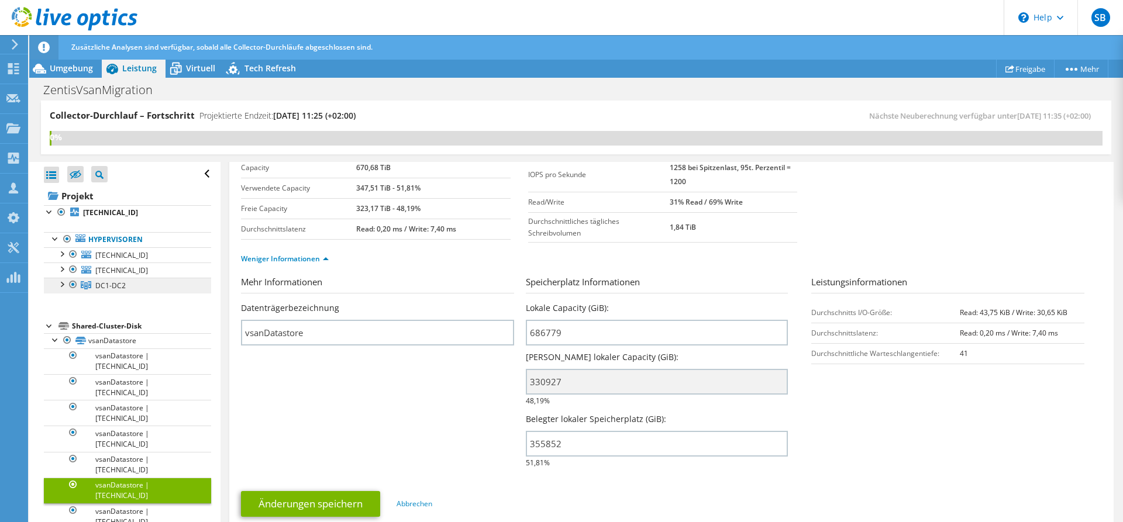
click at [109, 285] on span "DC1-DC2" at bounding box center [110, 286] width 30 height 10
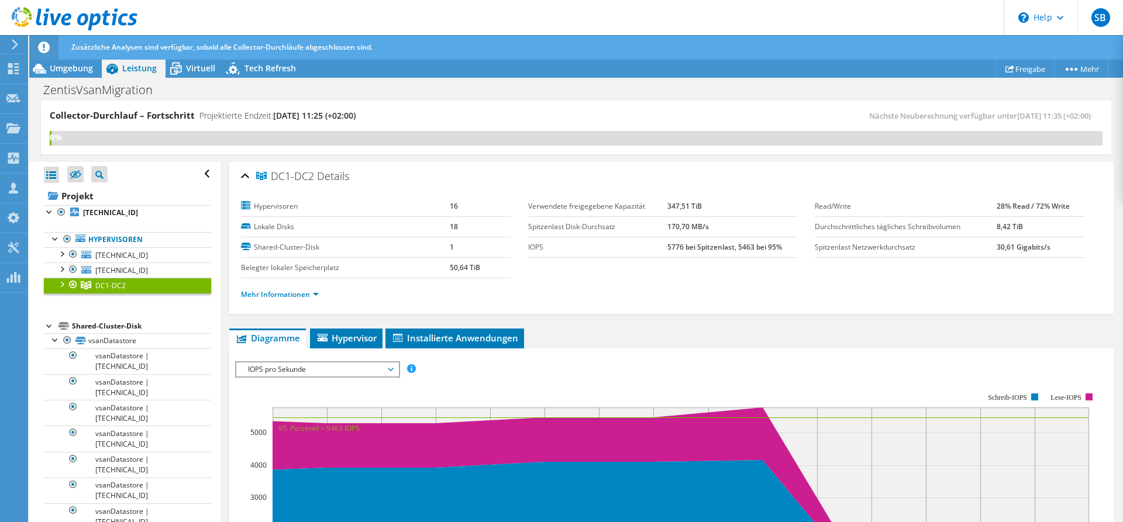
scroll to position [0, 0]
click at [247, 177] on div "DC1-DC2 Details" at bounding box center [671, 177] width 861 height 25
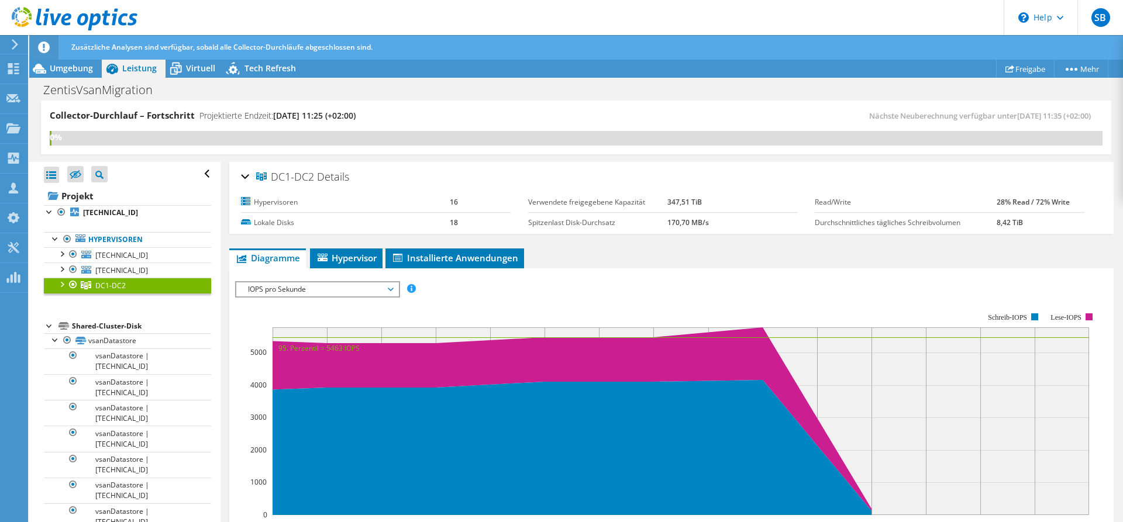
click at [247, 177] on div "DC1-DC2 Details" at bounding box center [671, 177] width 861 height 25
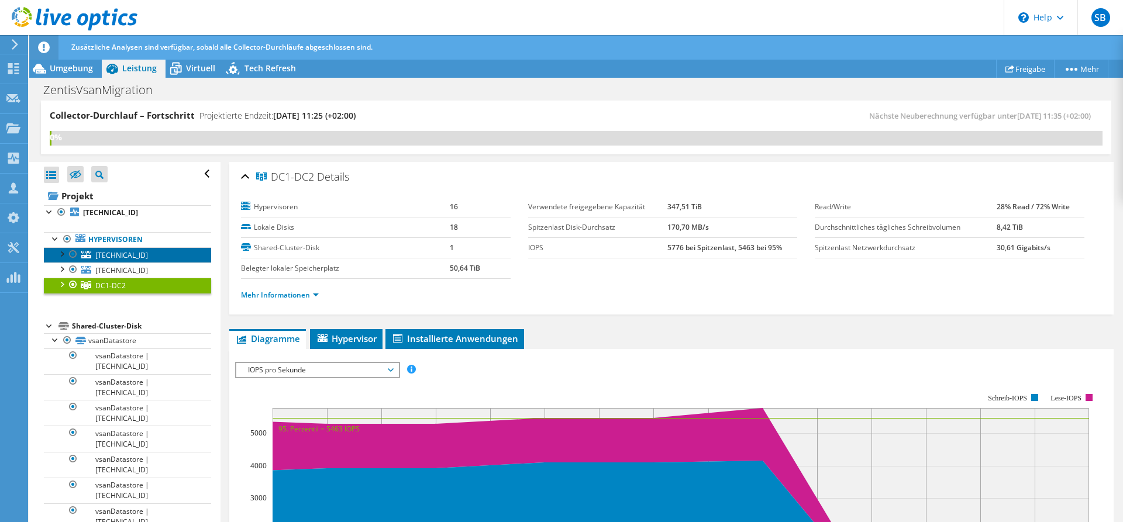
click at [137, 253] on span "[TECHNICAL_ID]" at bounding box center [121, 255] width 53 height 10
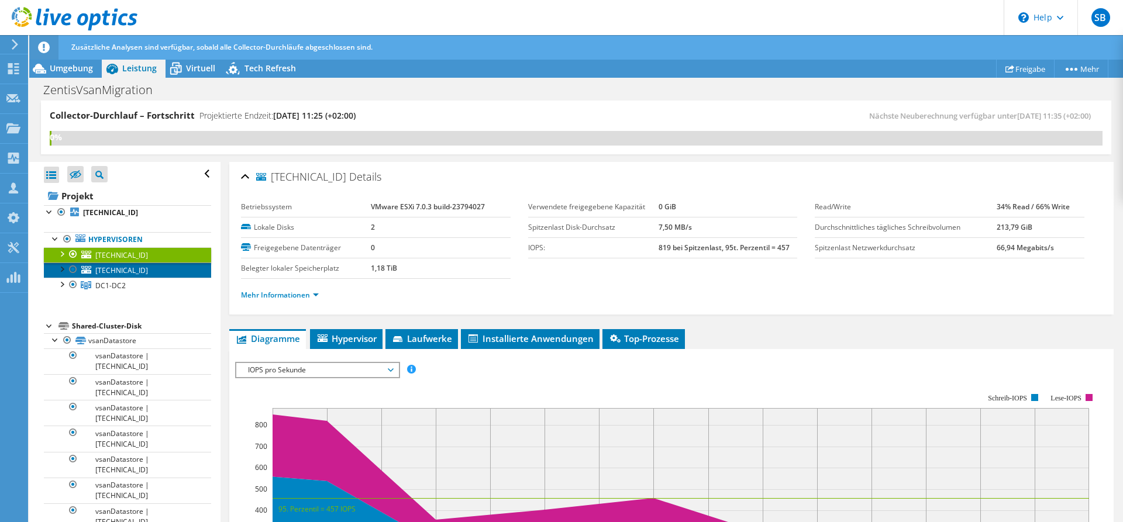
click at [122, 268] on span "[TECHNICAL_ID]" at bounding box center [121, 270] width 53 height 10
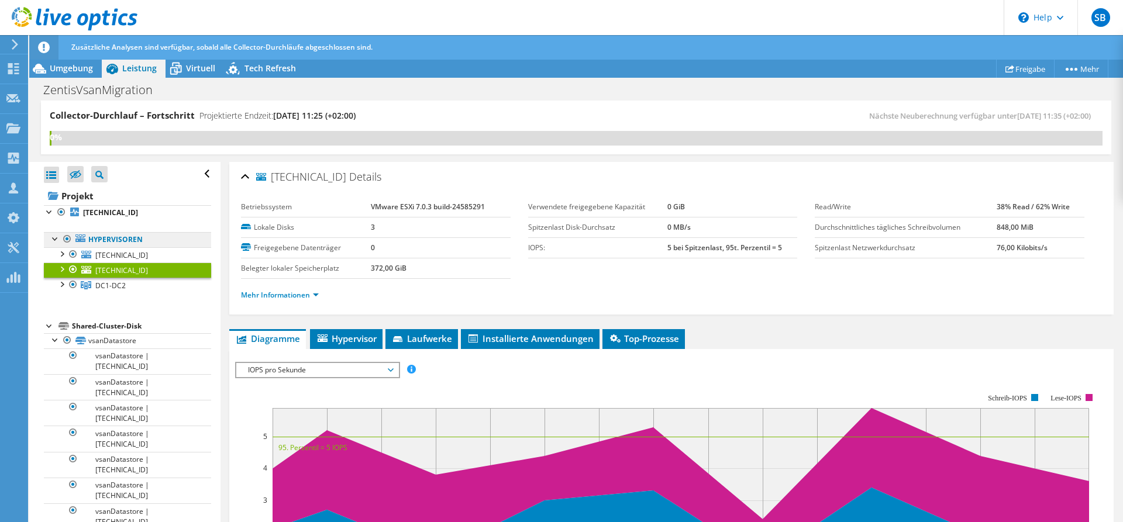
click at [129, 246] on link "Hypervisoren" at bounding box center [127, 239] width 167 height 15
click at [126, 256] on span "[TECHNICAL_ID]" at bounding box center [121, 255] width 53 height 10
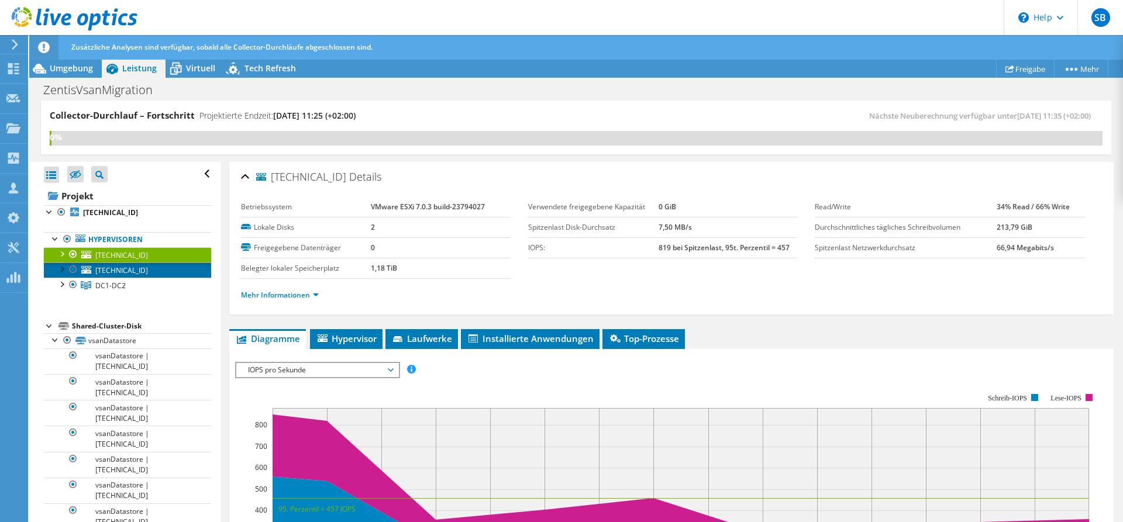
click at [123, 265] on link "[TECHNICAL_ID]" at bounding box center [127, 270] width 167 height 15
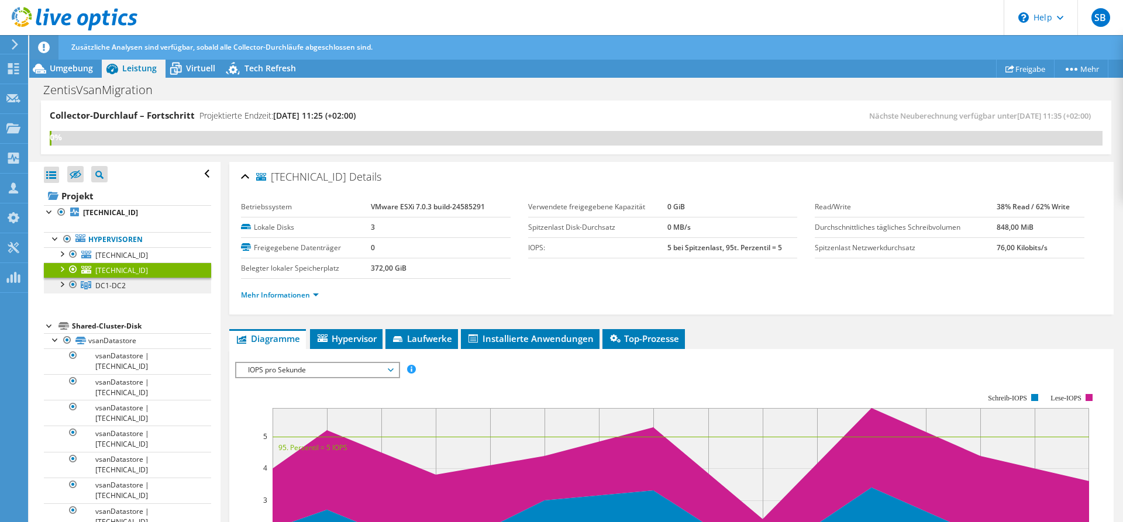
click at [118, 279] on link "DC1-DC2" at bounding box center [127, 285] width 167 height 15
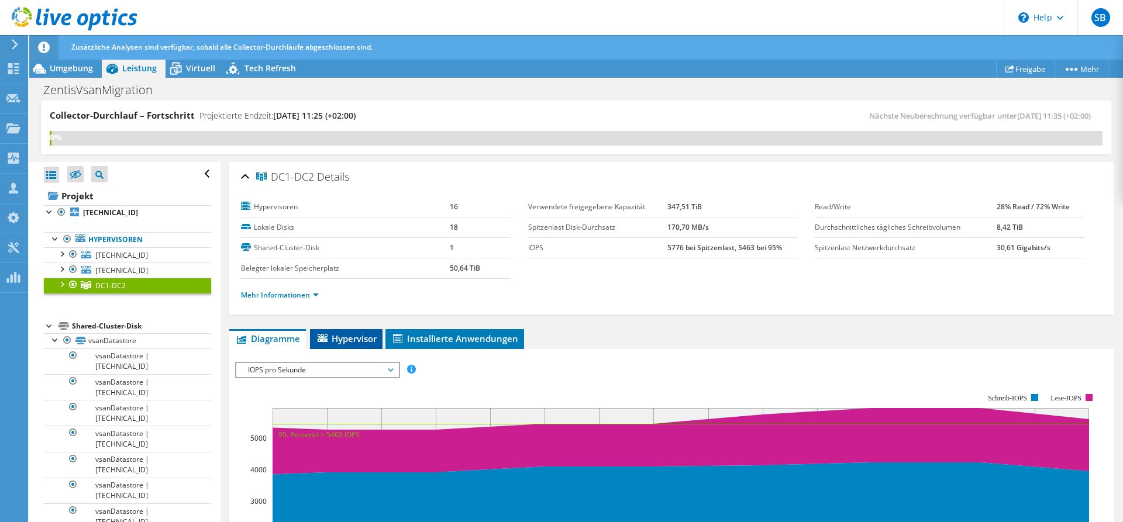
click at [345, 337] on span "Hypervisor" at bounding box center [346, 339] width 61 height 12
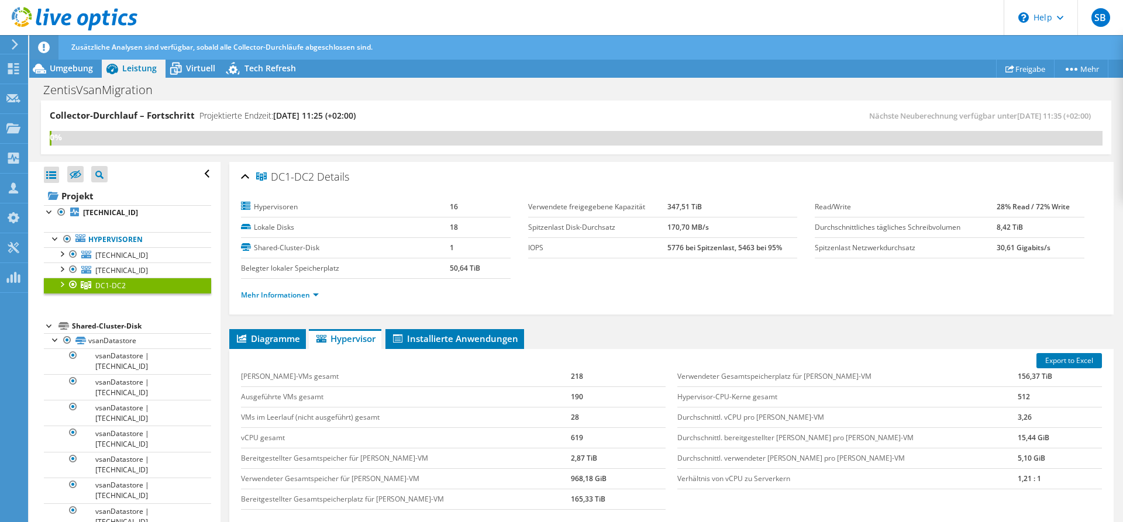
scroll to position [118, 0]
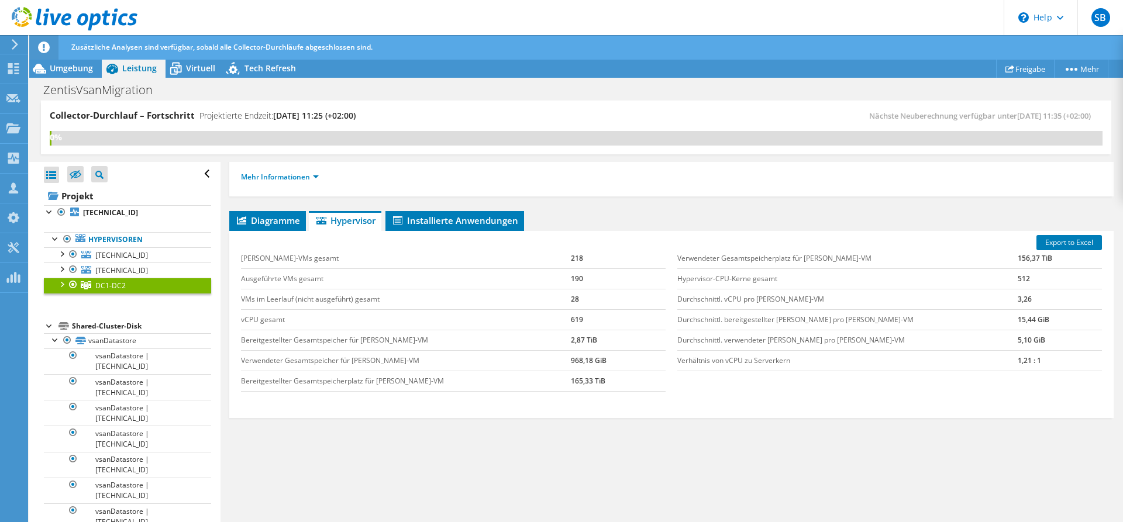
click at [459, 231] on div "Export to Excel [PERSON_NAME]-VMs gesamt 218 Ausgeführte VMs gesamt 190 VMs im …" at bounding box center [671, 324] width 884 height 187
click at [465, 222] on span "Installierte Anwendungen" at bounding box center [454, 221] width 127 height 12
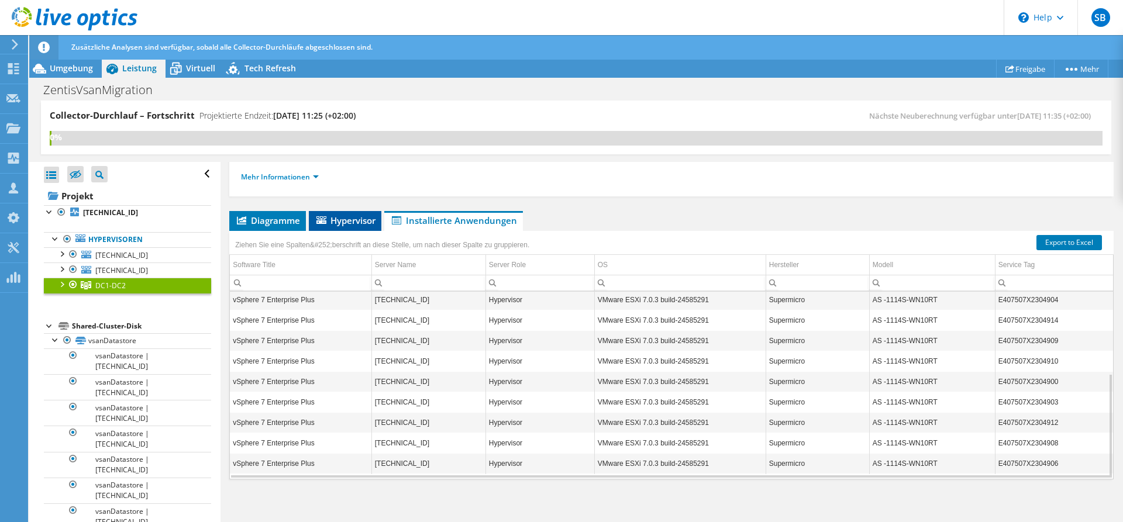
click at [346, 219] on span "Hypervisor" at bounding box center [345, 221] width 61 height 12
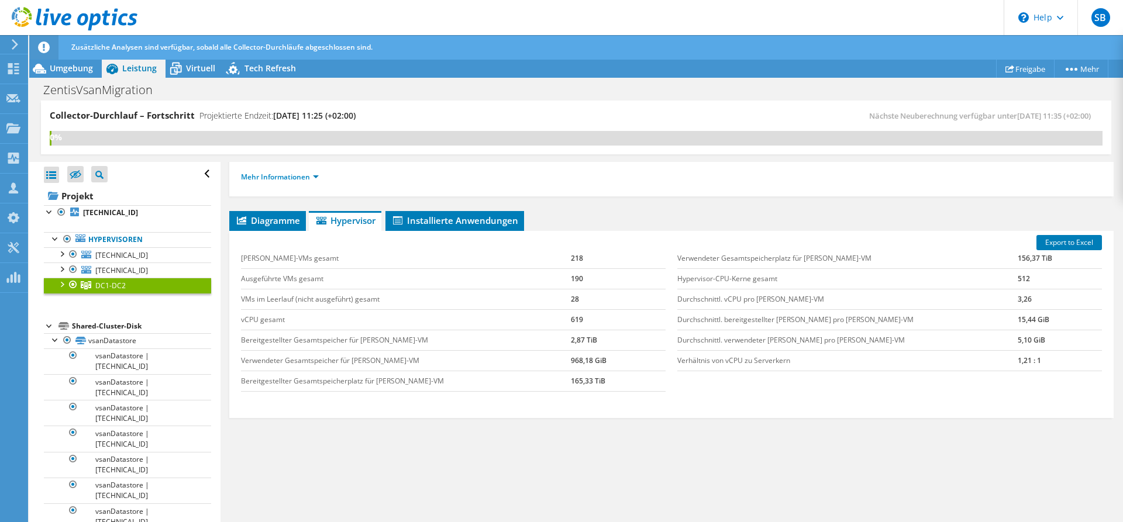
scroll to position [0, 0]
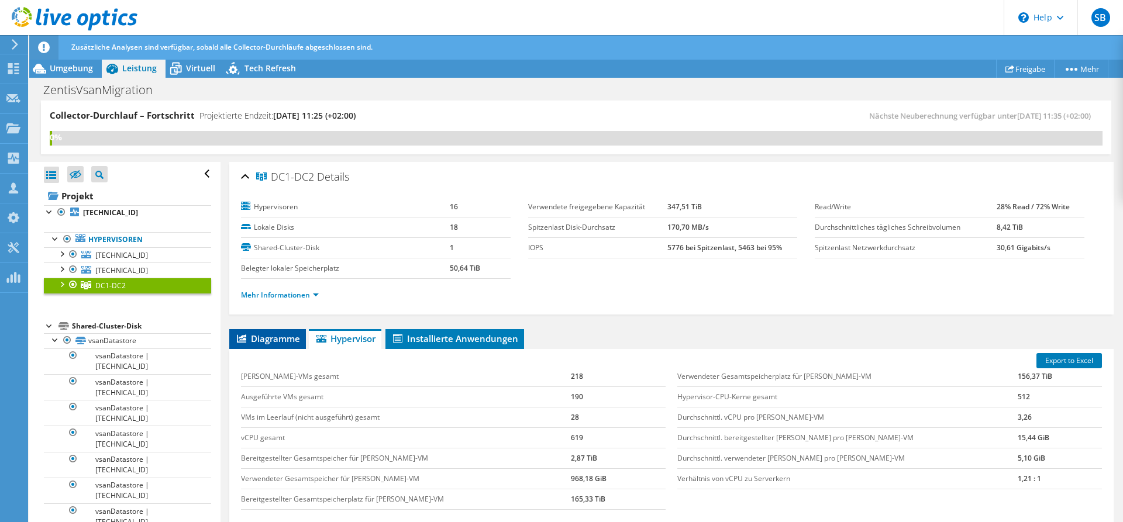
click at [295, 342] on span "Diagramme" at bounding box center [267, 339] width 65 height 12
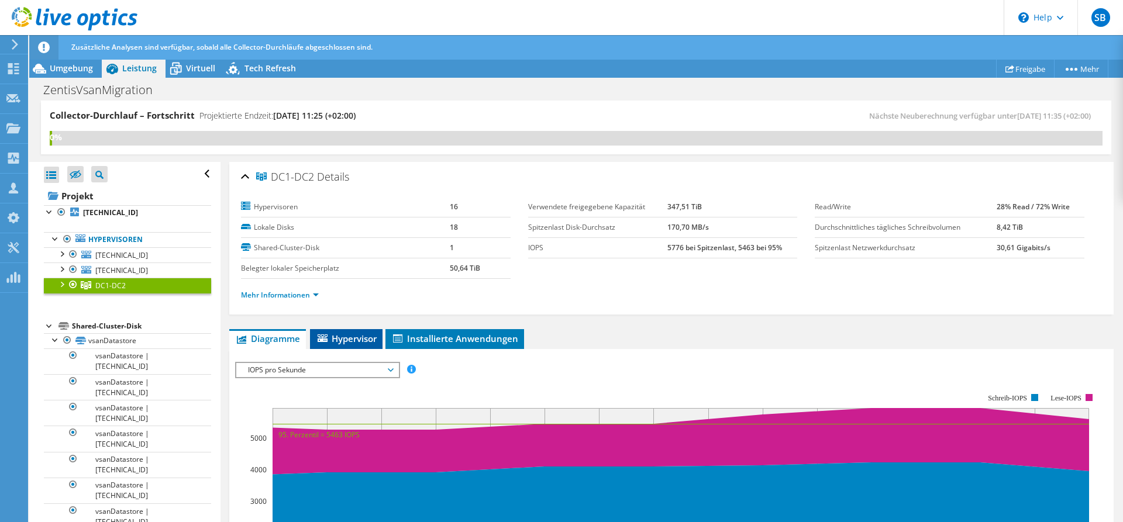
click at [341, 342] on span "Hypervisor" at bounding box center [346, 339] width 61 height 12
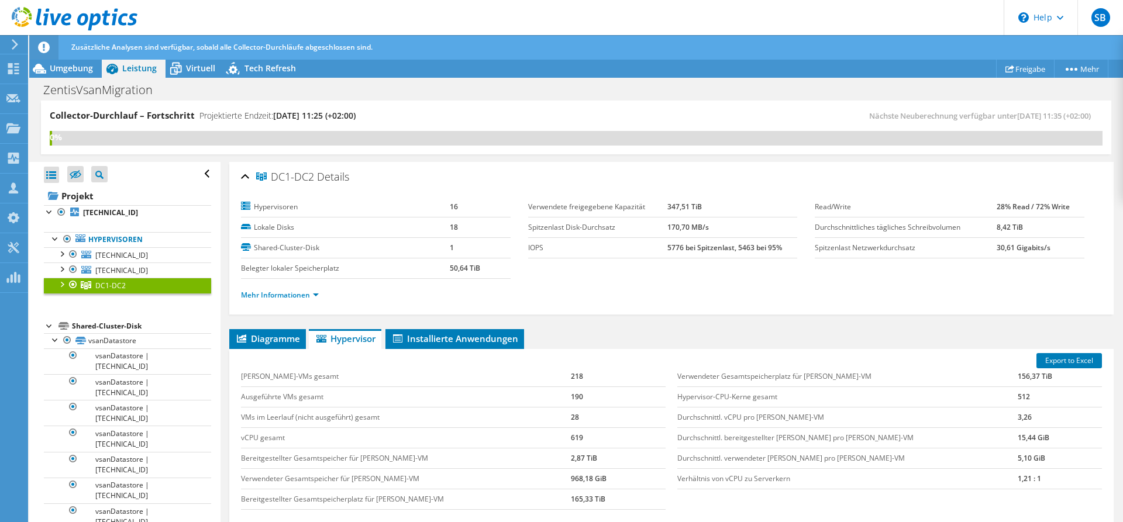
click at [86, 283] on icon at bounding box center [86, 285] width 11 height 8
click at [60, 287] on div at bounding box center [62, 284] width 12 height 12
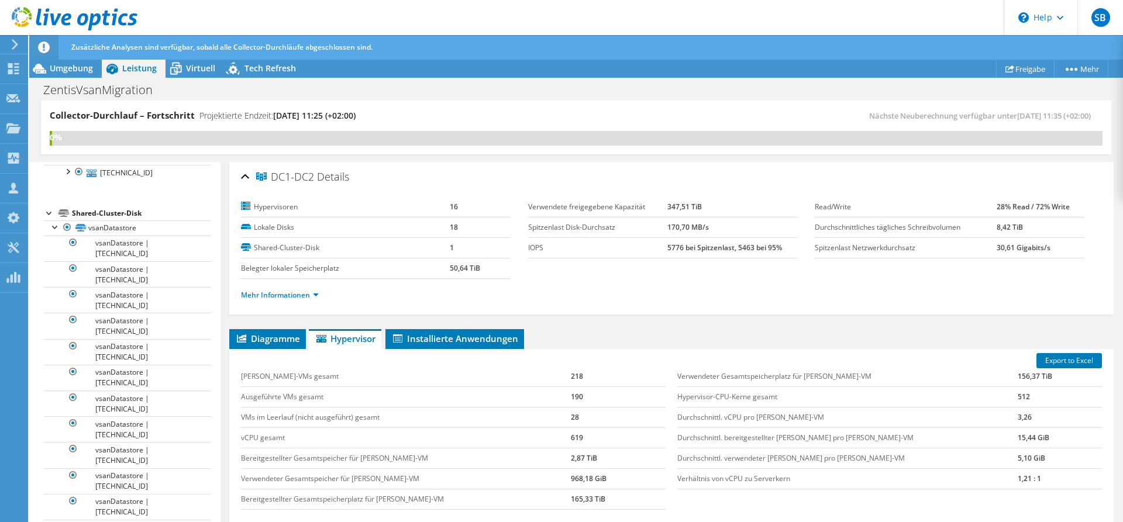
scroll to position [60, 0]
